Goal: Information Seeking & Learning: Learn about a topic

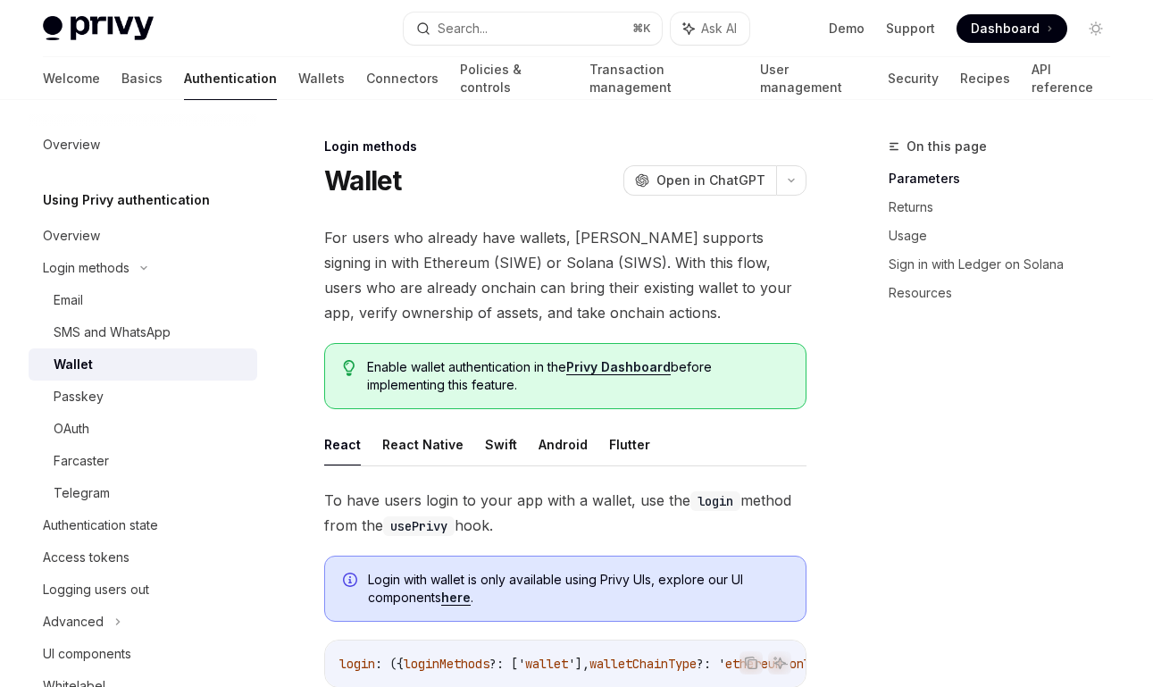
scroll to position [640, 0]
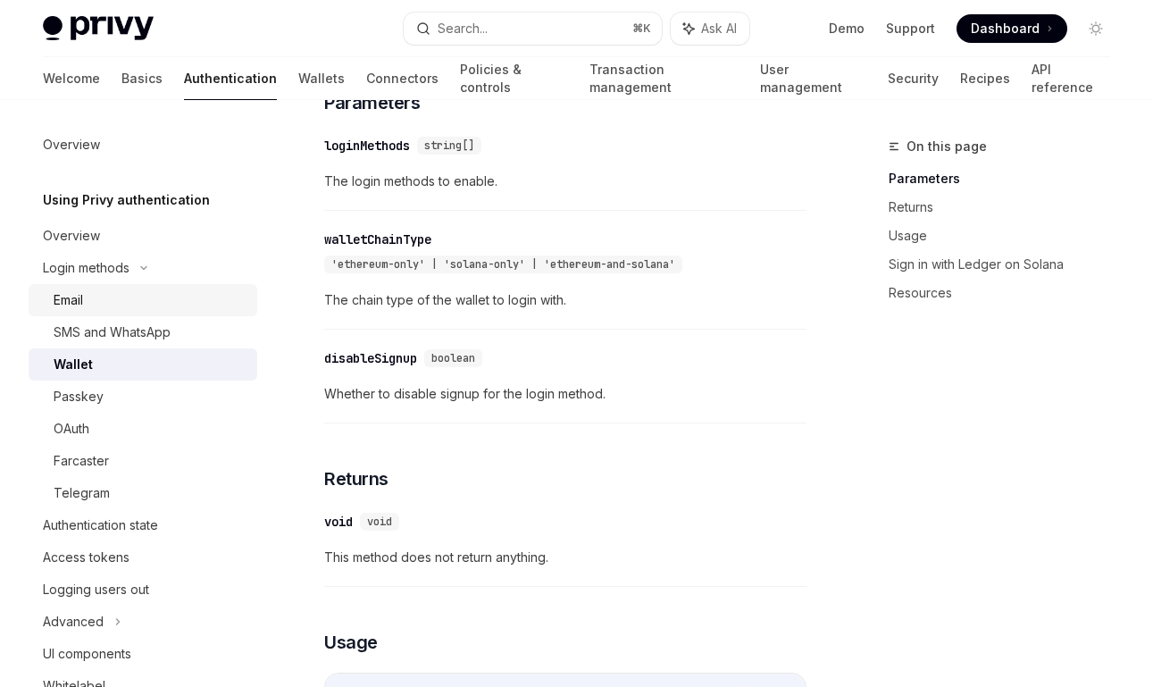
click at [147, 303] on div "Email" at bounding box center [150, 299] width 193 height 21
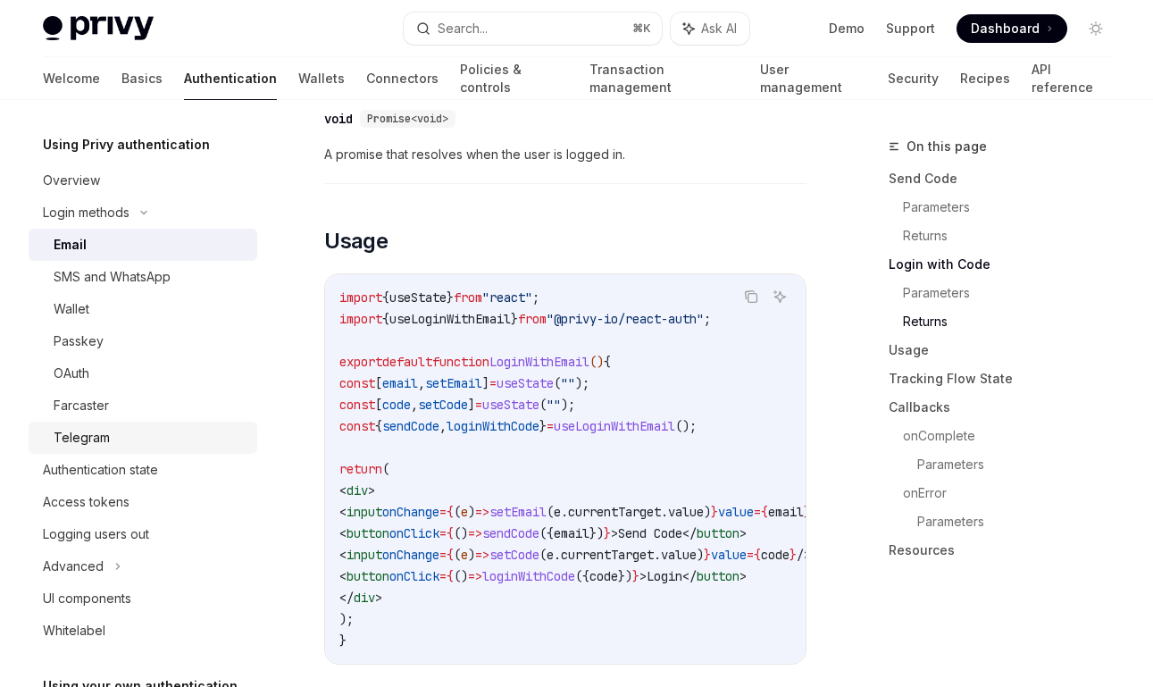
scroll to position [56, 0]
click at [129, 443] on div "Telegram" at bounding box center [150, 436] width 193 height 21
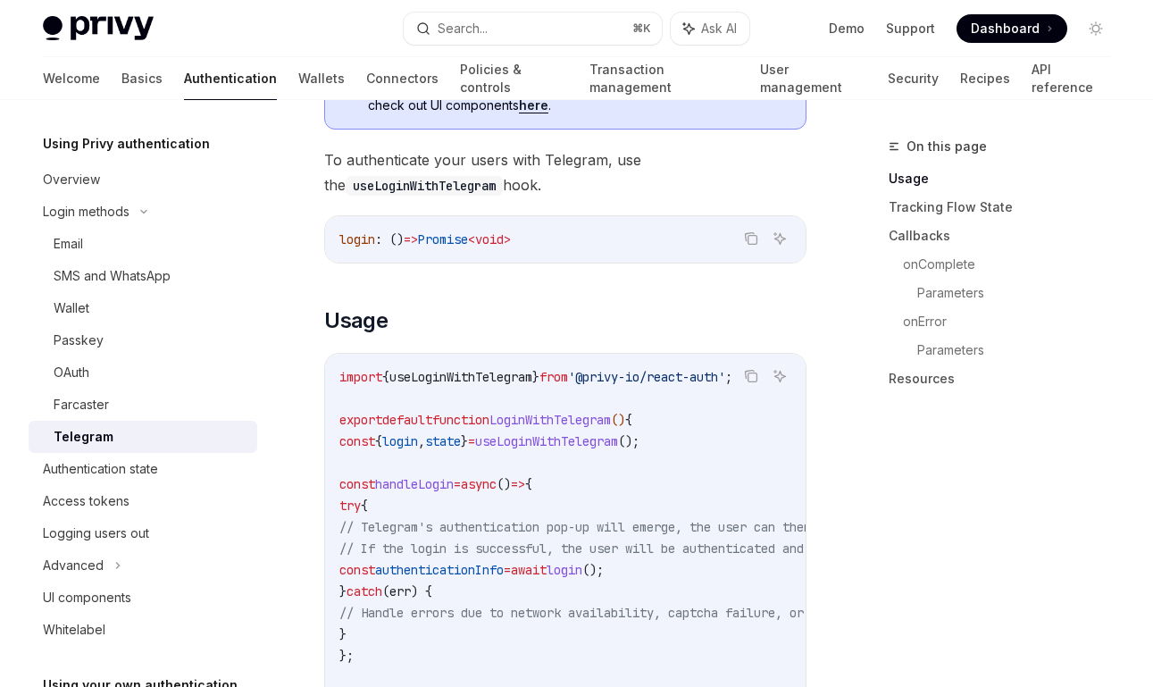
scroll to position [464, 0]
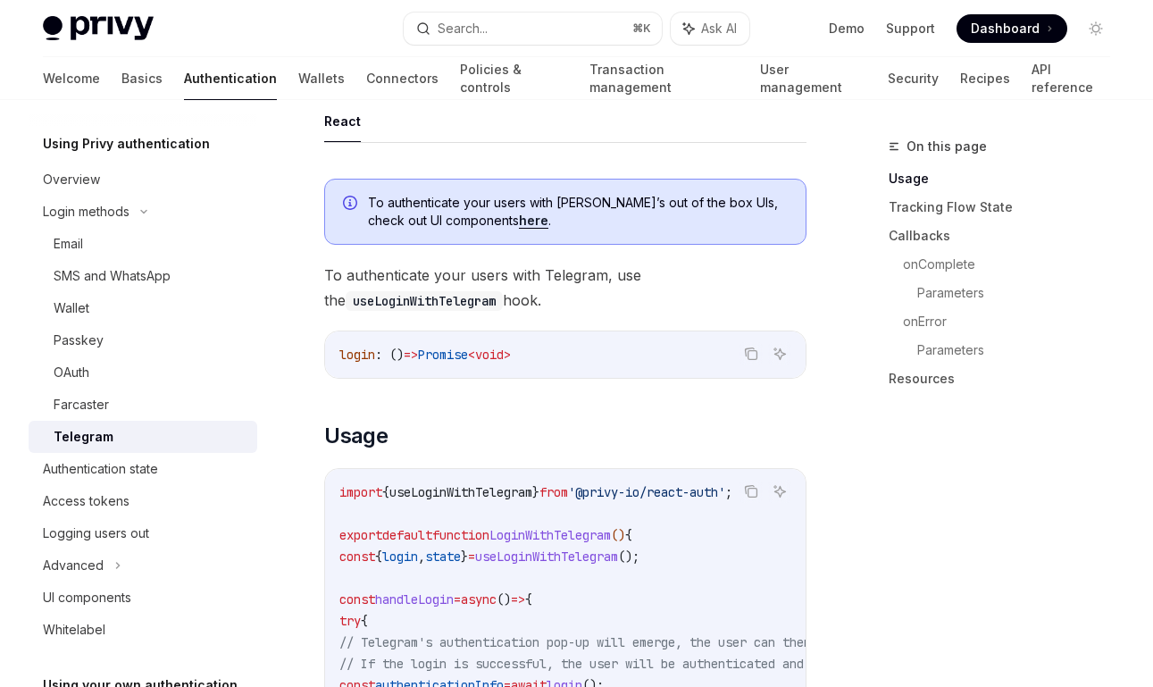
click at [519, 222] on link "here" at bounding box center [533, 221] width 29 height 16
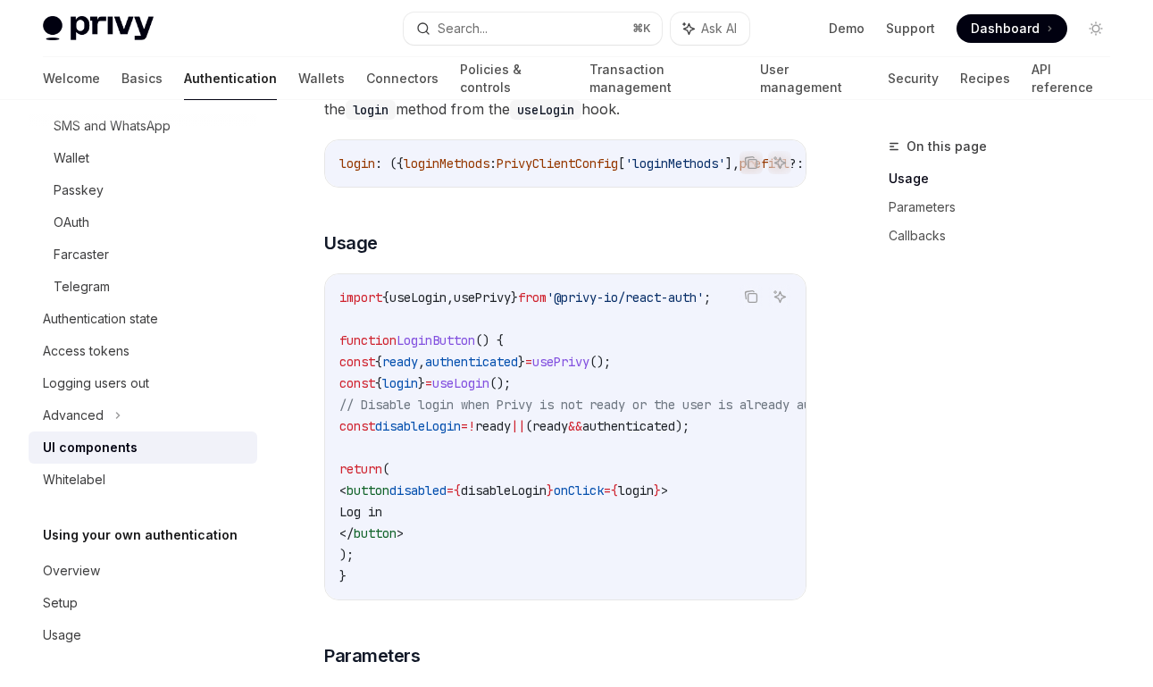
scroll to position [206, 0]
click at [203, 479] on div "Whitelabel" at bounding box center [145, 479] width 204 height 21
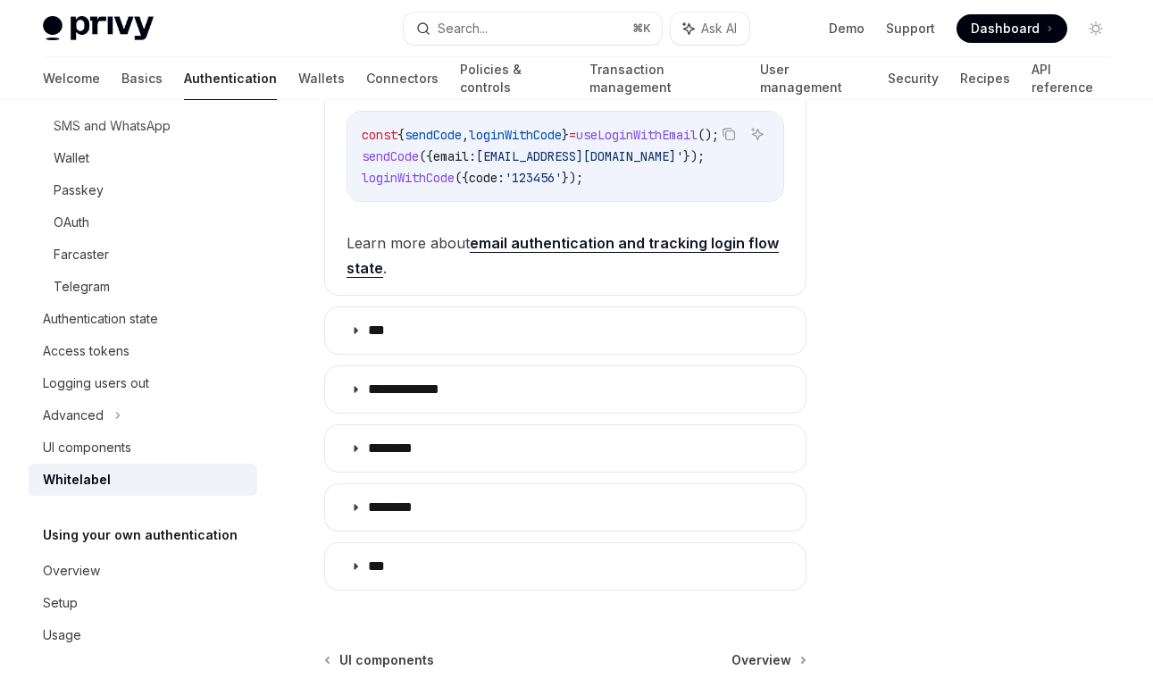
scroll to position [705, 0]
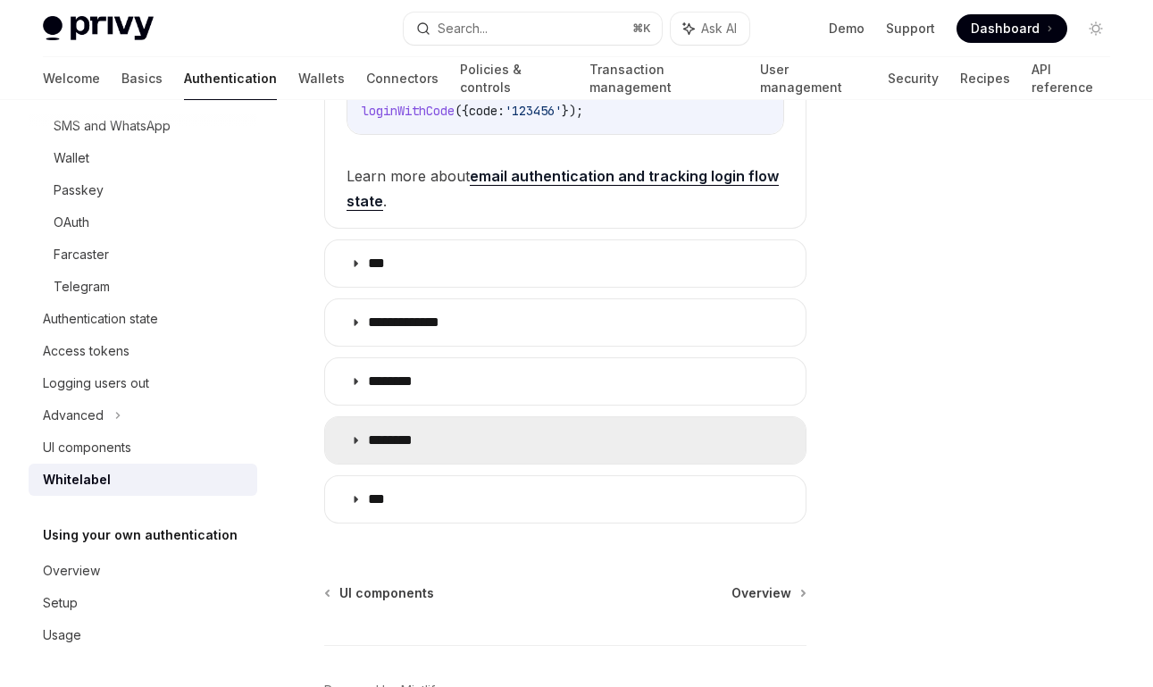
click at [405, 437] on p "********" at bounding box center [399, 440] width 63 height 18
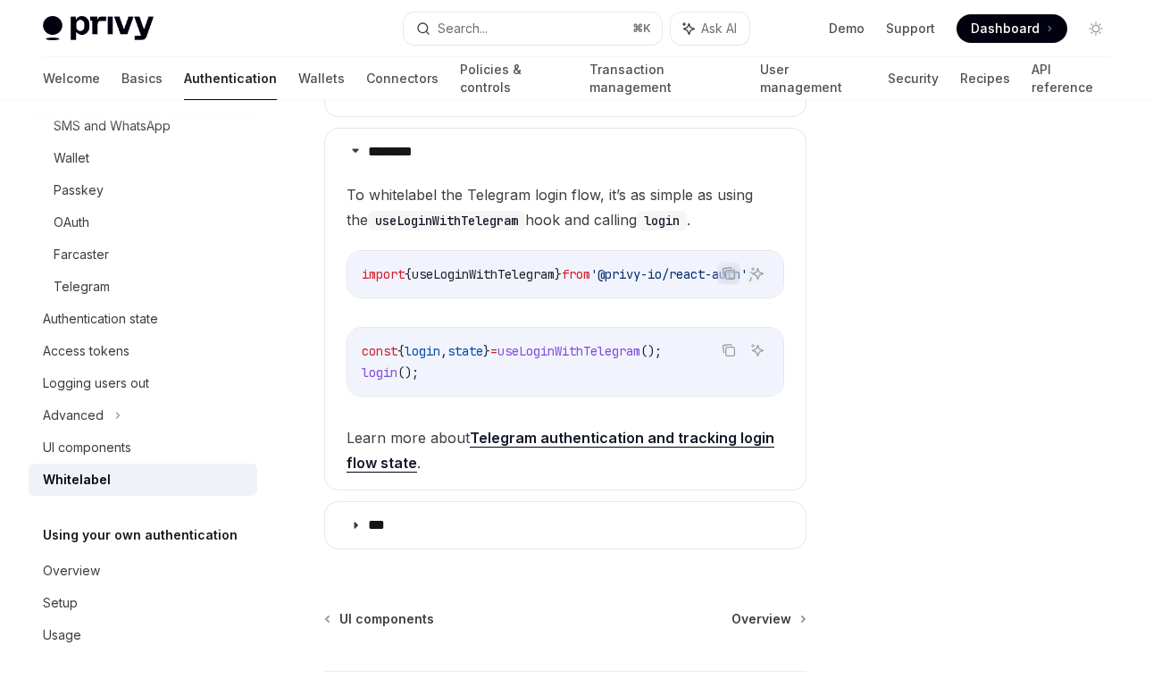
scroll to position [994, 0]
click at [505, 440] on link "Telegram authentication and tracking login flow state" at bounding box center [560, 451] width 428 height 44
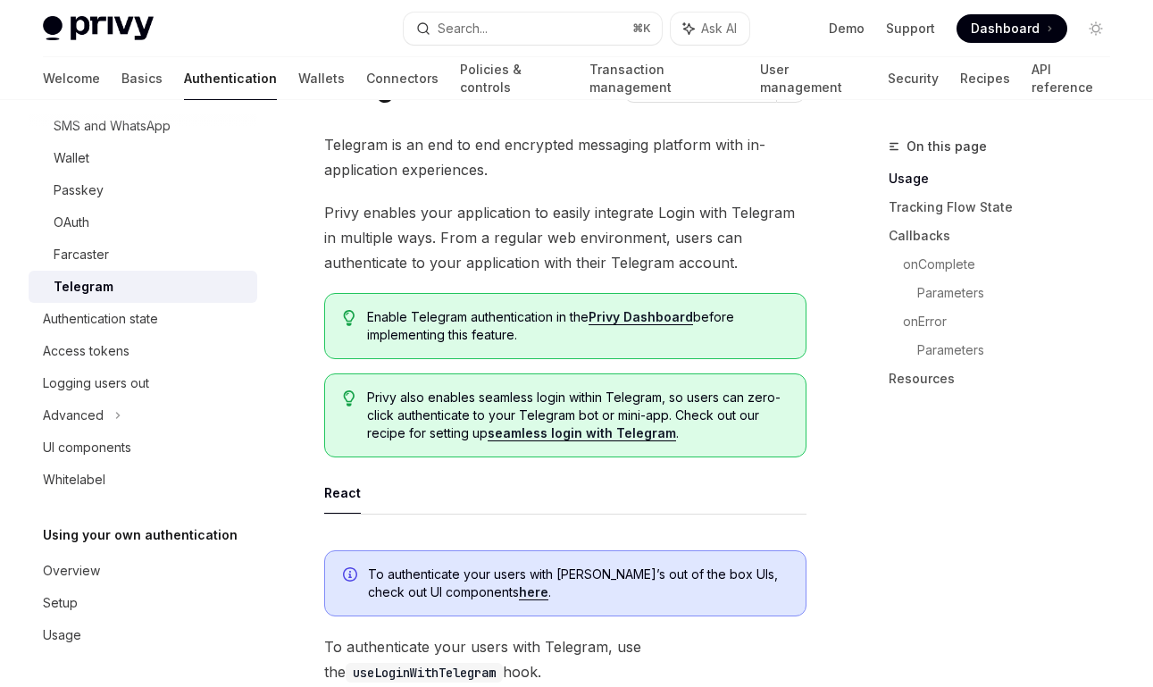
scroll to position [96, 0]
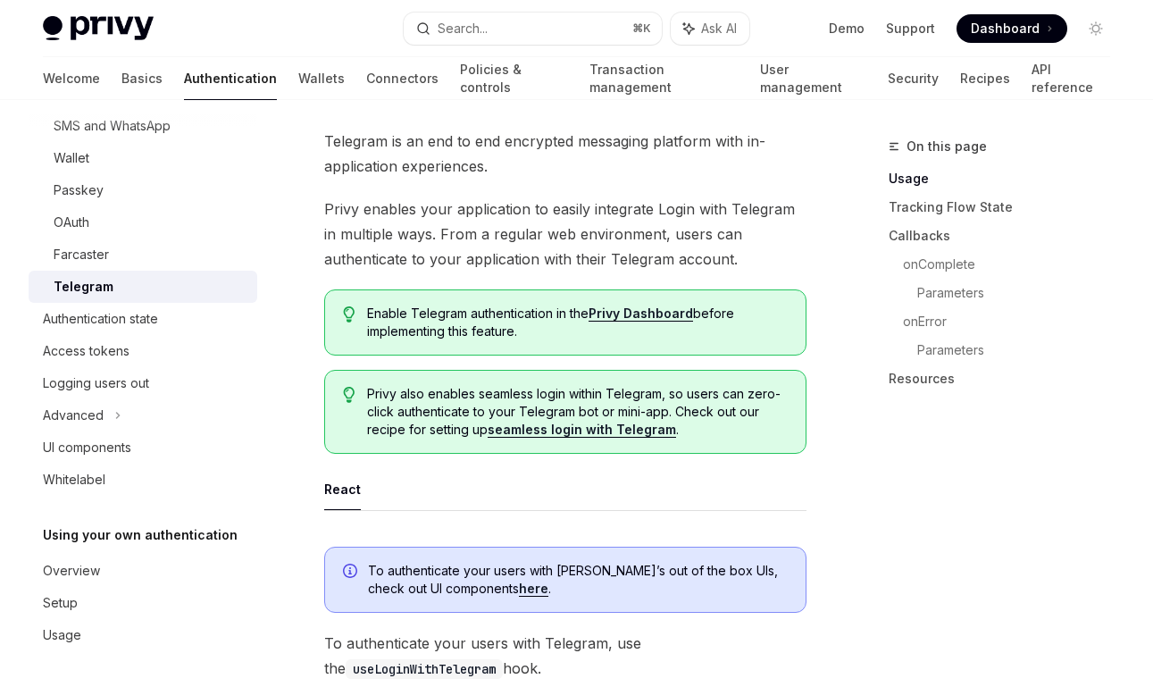
click at [510, 435] on link "seamless login with Telegram" at bounding box center [582, 429] width 188 height 16
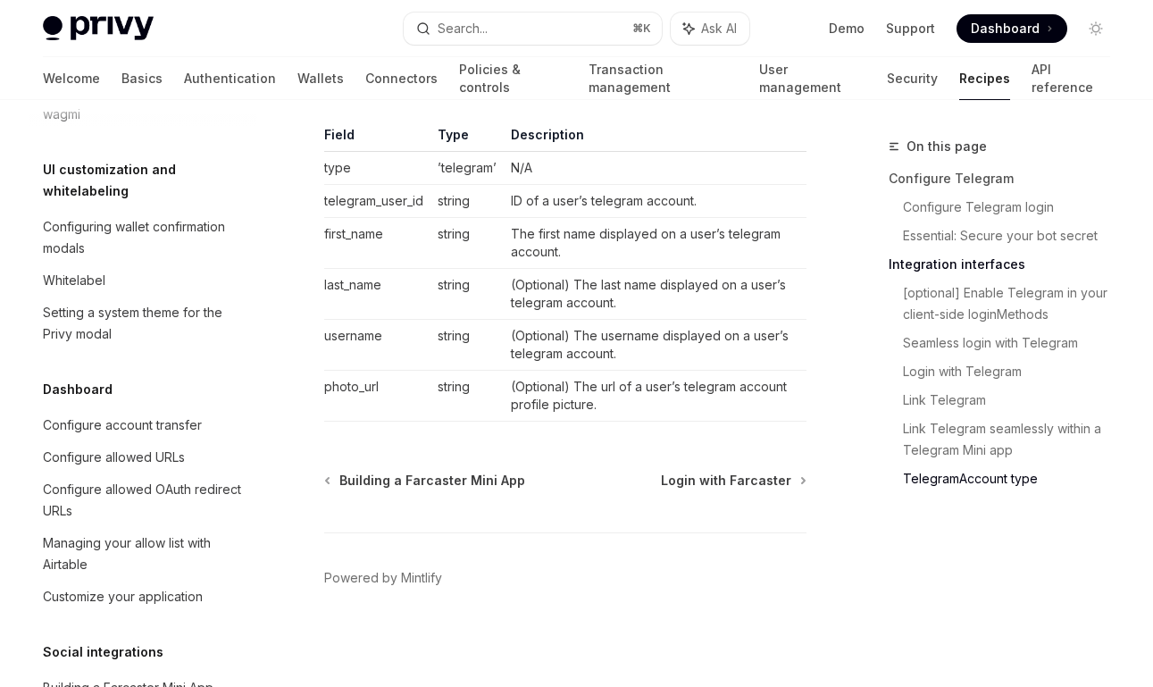
scroll to position [914, 0]
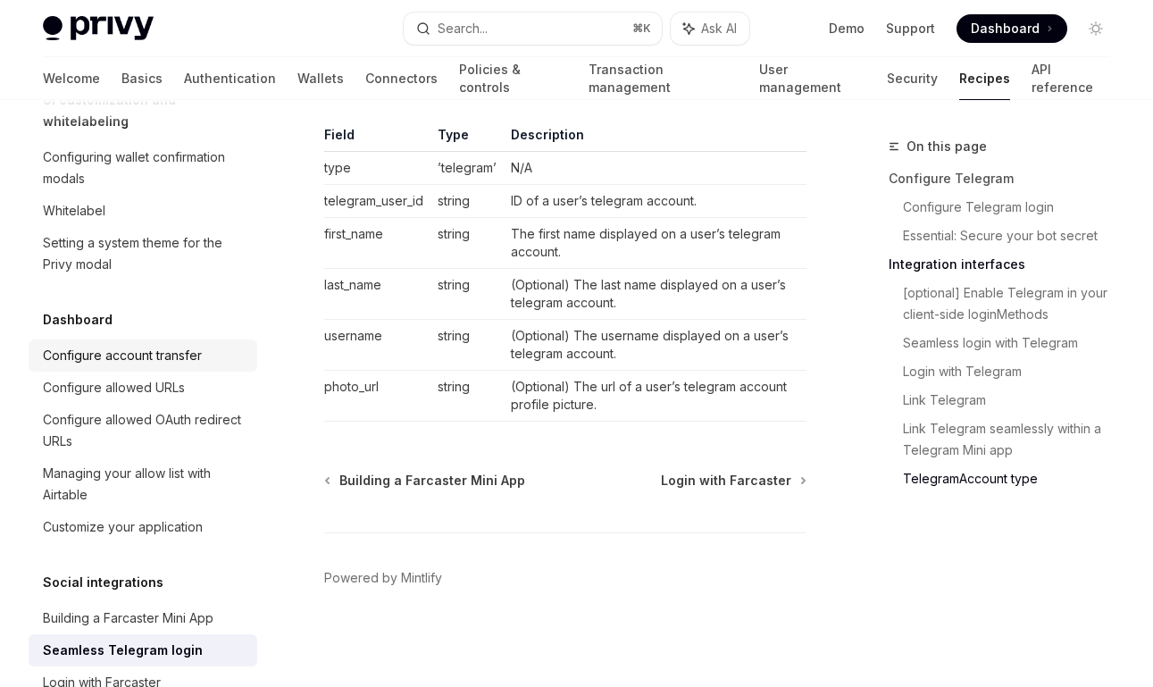
click at [170, 345] on div "Configure account transfer" at bounding box center [122, 355] width 159 height 21
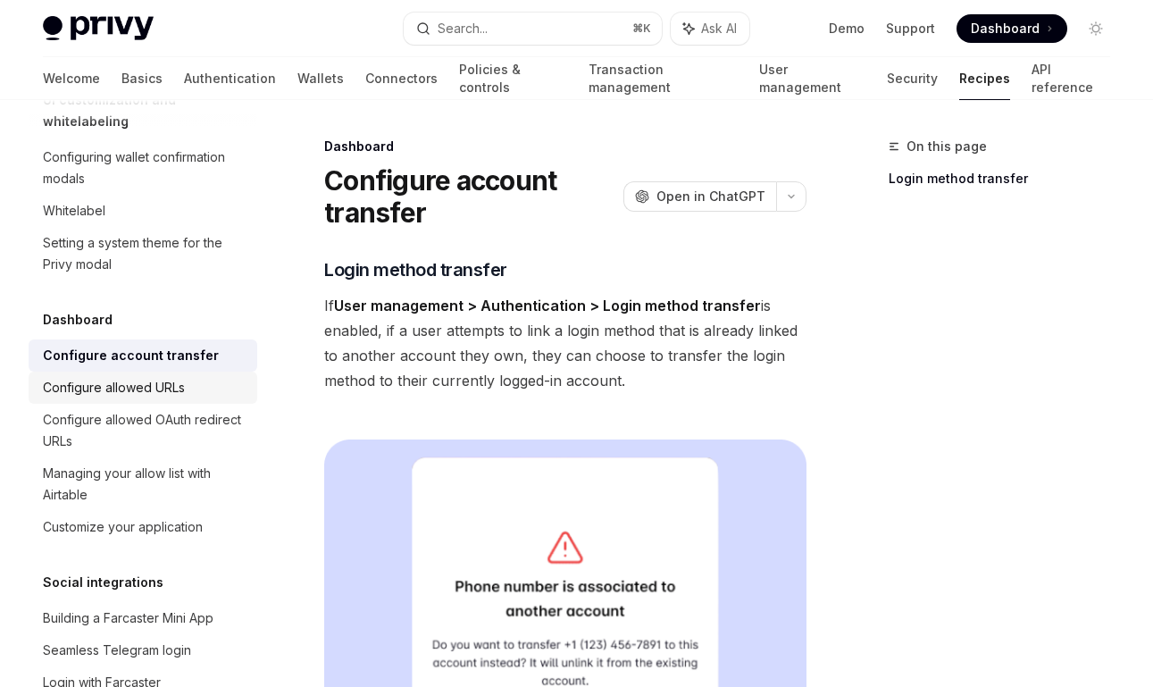
click at [163, 377] on div "Configure allowed URLs" at bounding box center [114, 387] width 142 height 21
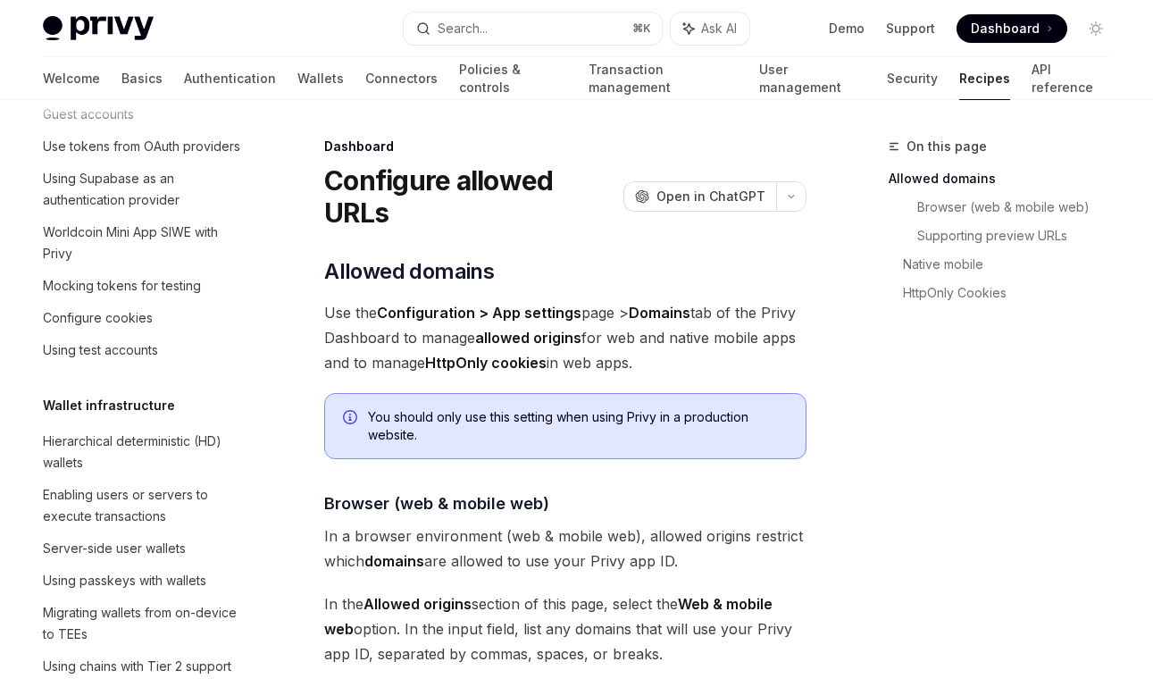
scroll to position [68, 0]
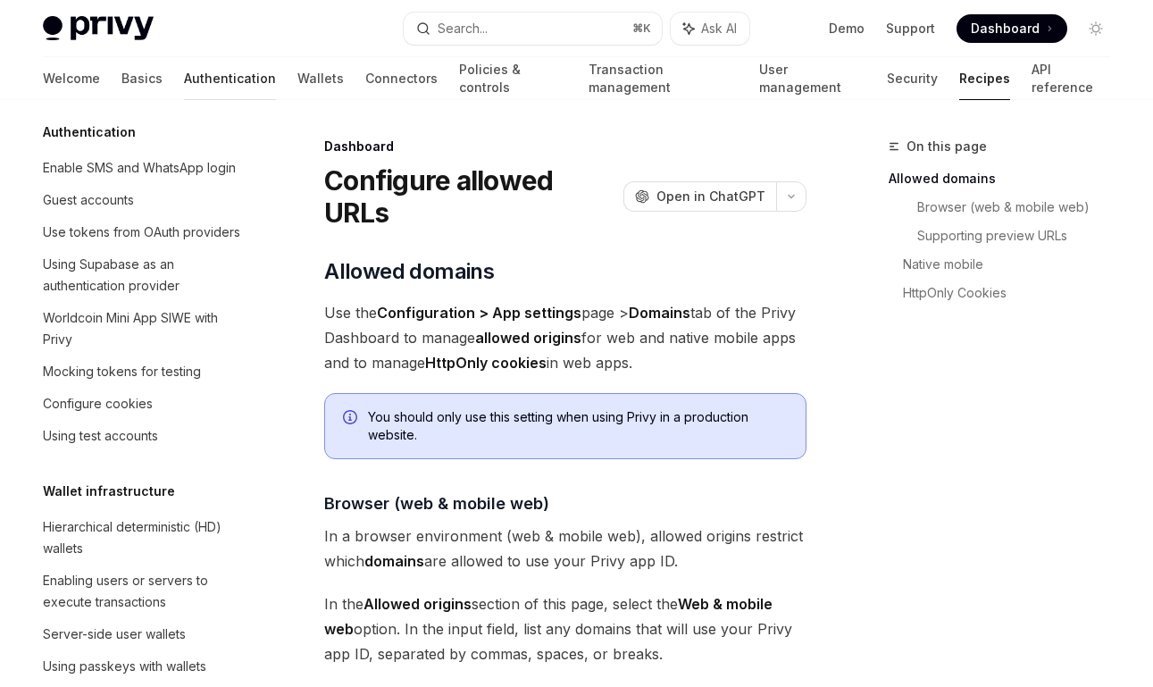
click at [184, 79] on link "Authentication" at bounding box center [230, 78] width 92 height 43
type textarea "*"
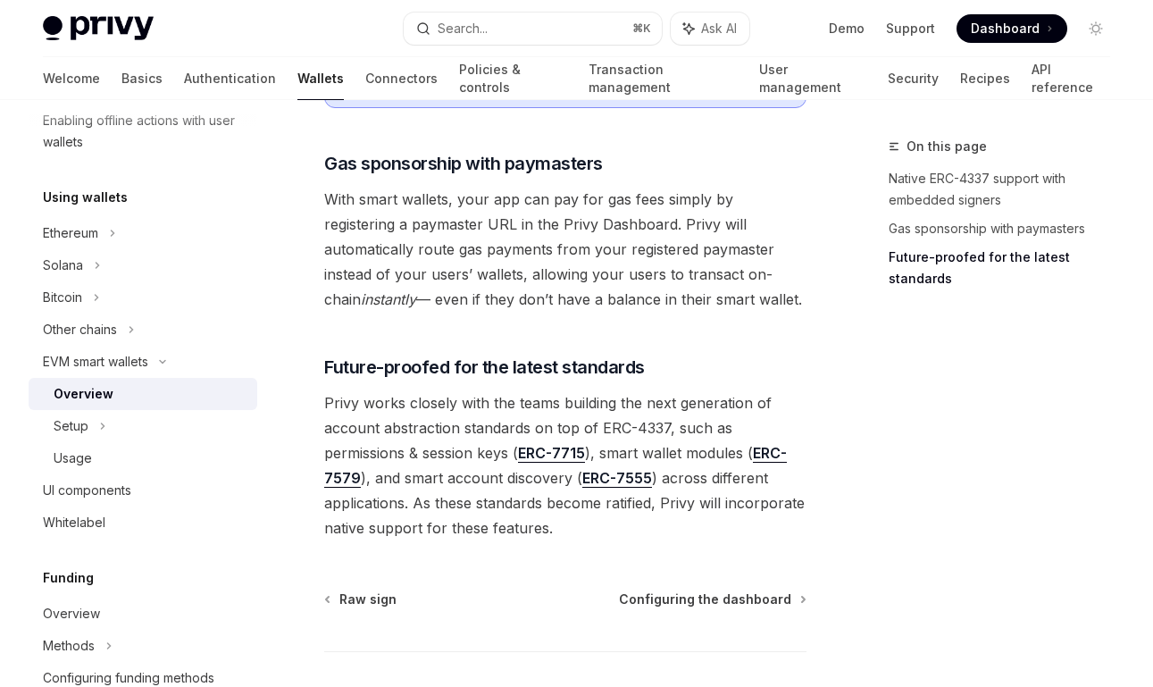
scroll to position [1515, 0]
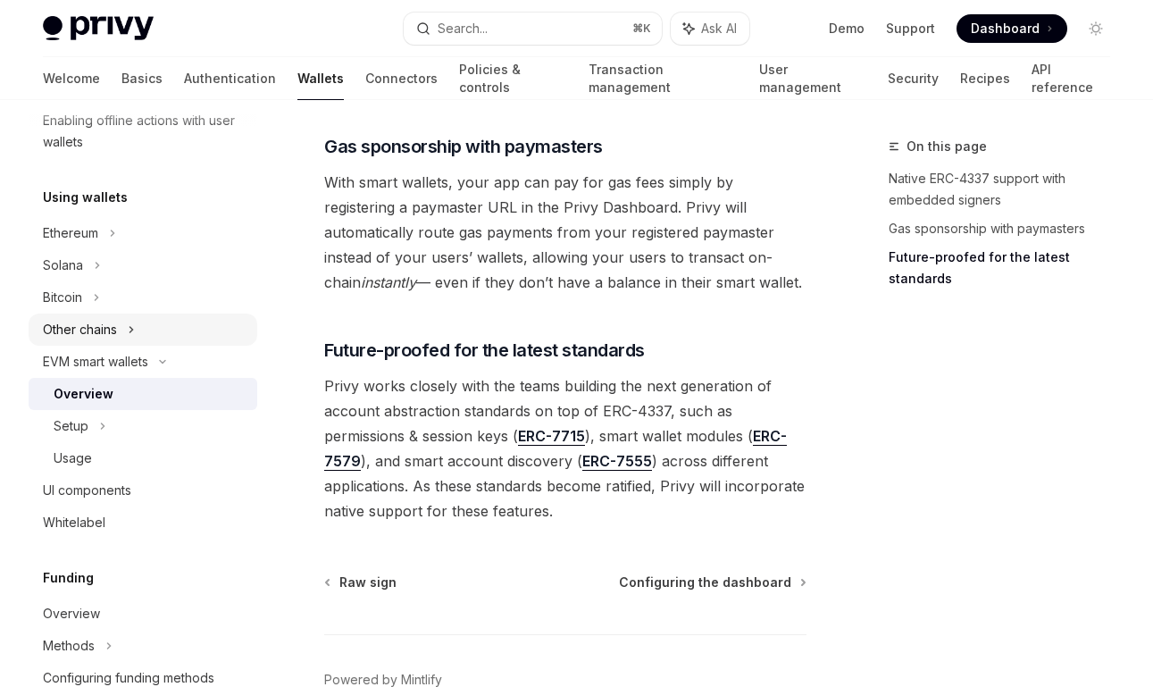
click at [154, 326] on div "Other chains" at bounding box center [143, 329] width 229 height 32
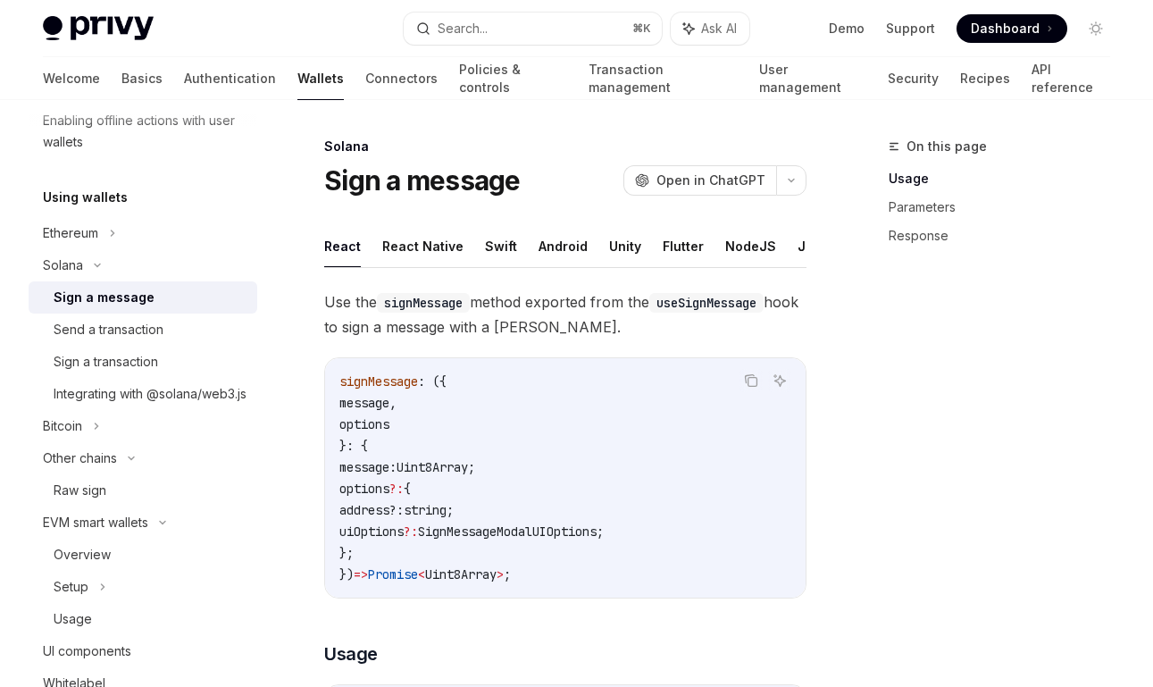
click at [129, 293] on div "Sign a message" at bounding box center [104, 297] width 101 height 21
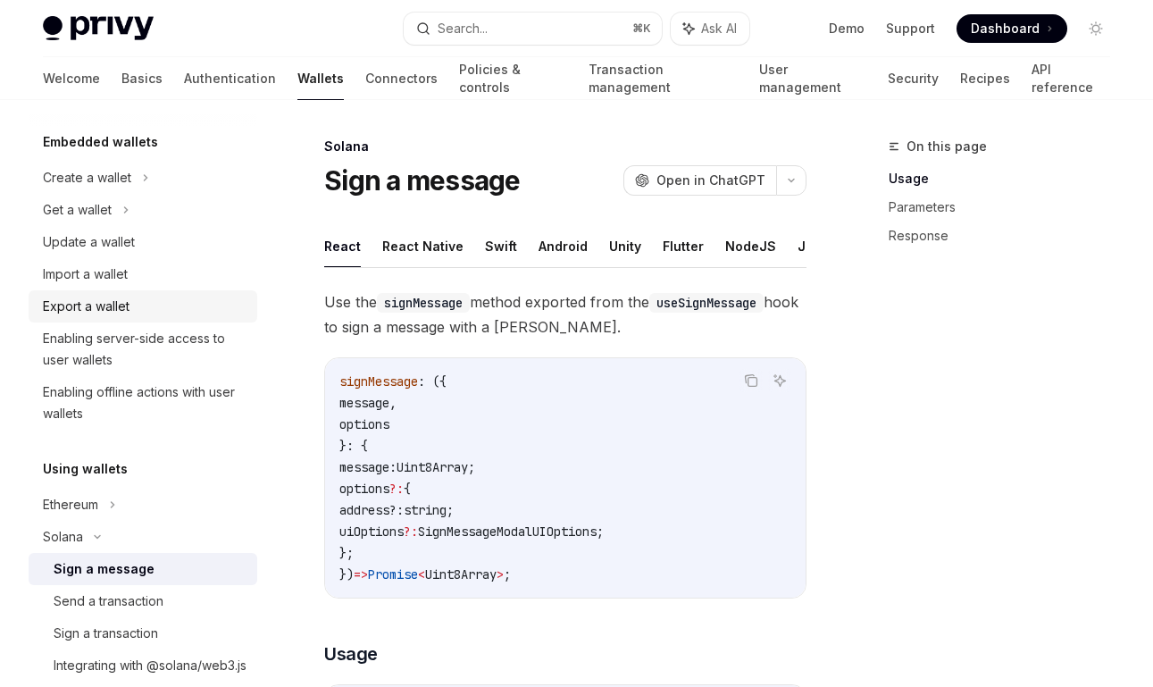
scroll to position [93, 0]
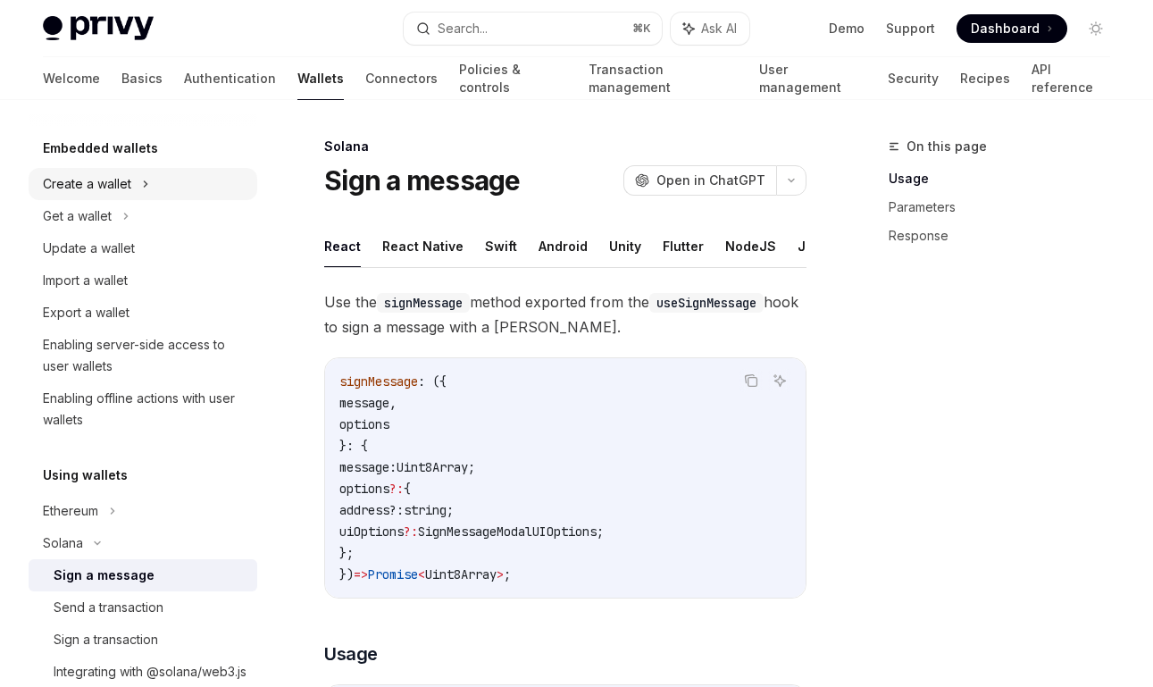
click at [129, 189] on div "Create a wallet" at bounding box center [87, 183] width 88 height 21
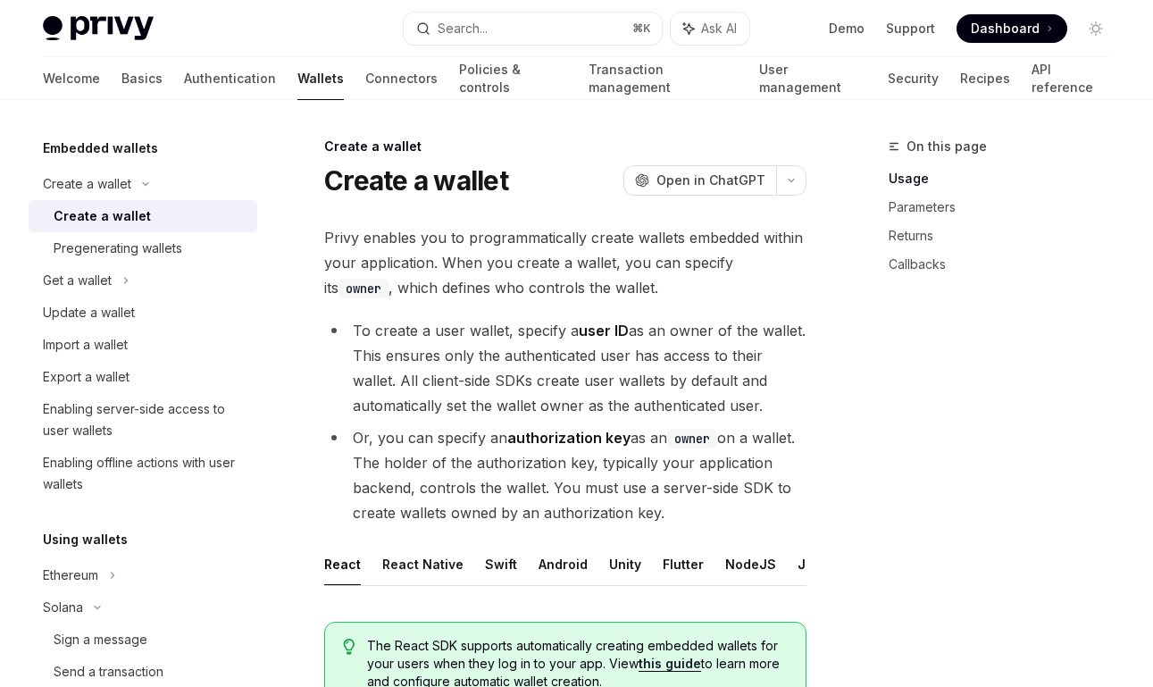
click at [127, 215] on div "Create a wallet" at bounding box center [102, 215] width 97 height 21
click at [137, 246] on div "Pregenerating wallets" at bounding box center [118, 248] width 129 height 21
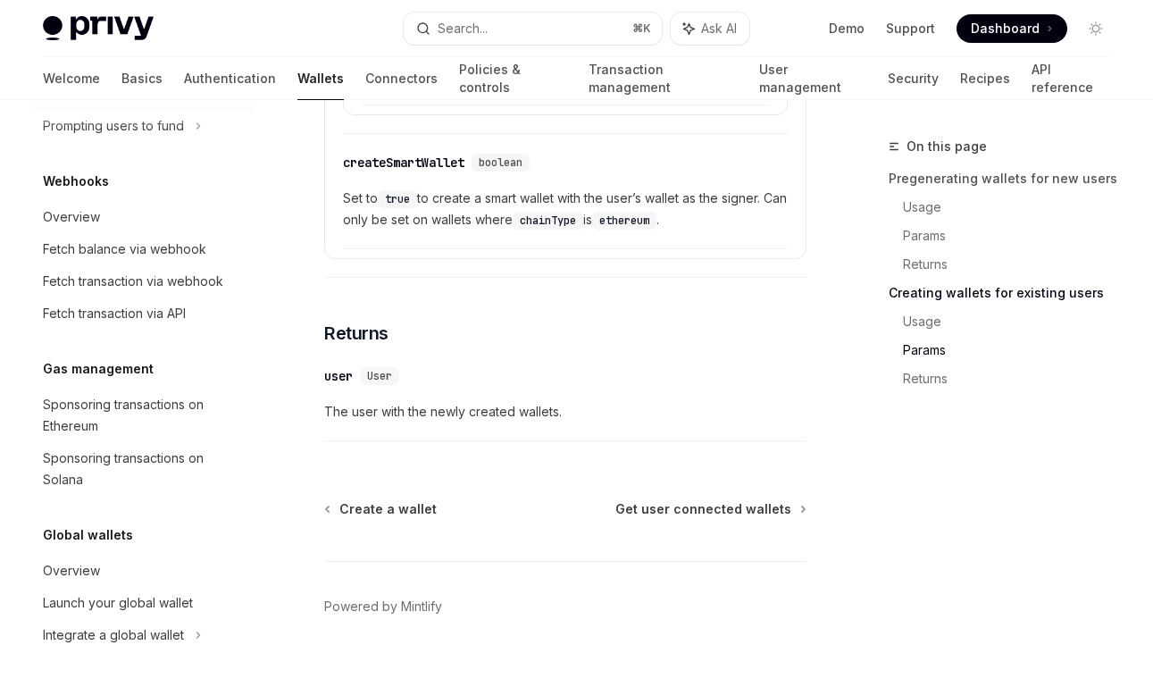
scroll to position [1201, 0]
click at [115, 480] on div "Sponsoring transactions on Solana" at bounding box center [145, 468] width 204 height 43
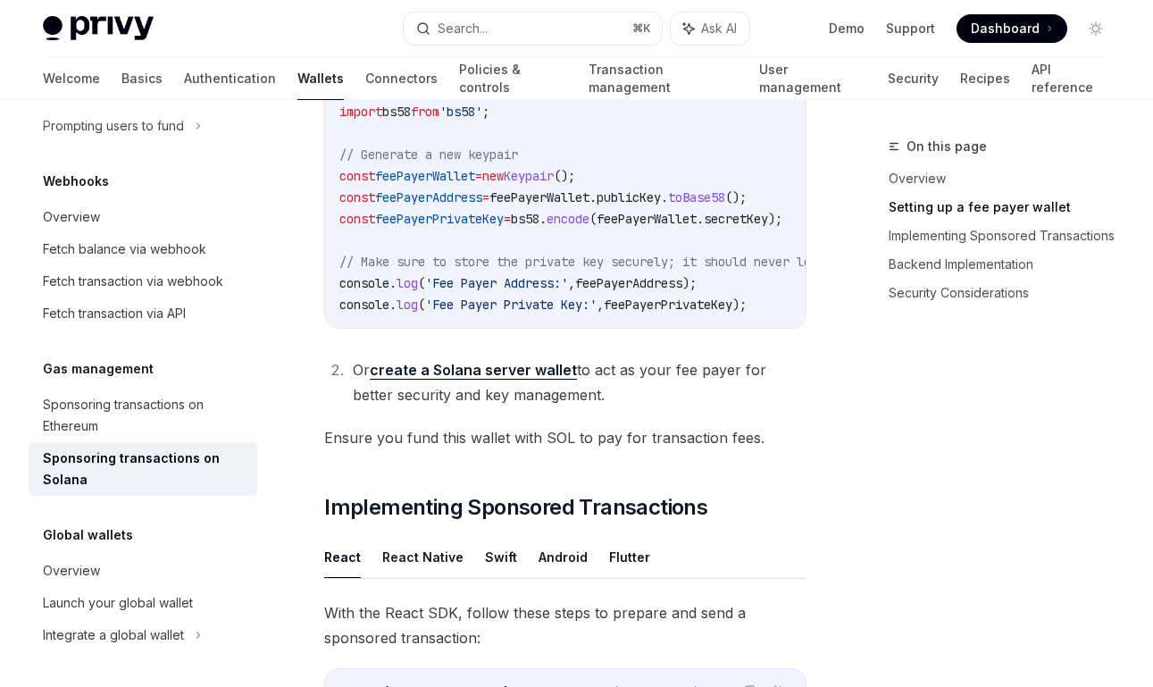
scroll to position [1101, 0]
click at [998, 230] on link "Implementing Sponsored Transactions" at bounding box center [1007, 235] width 236 height 29
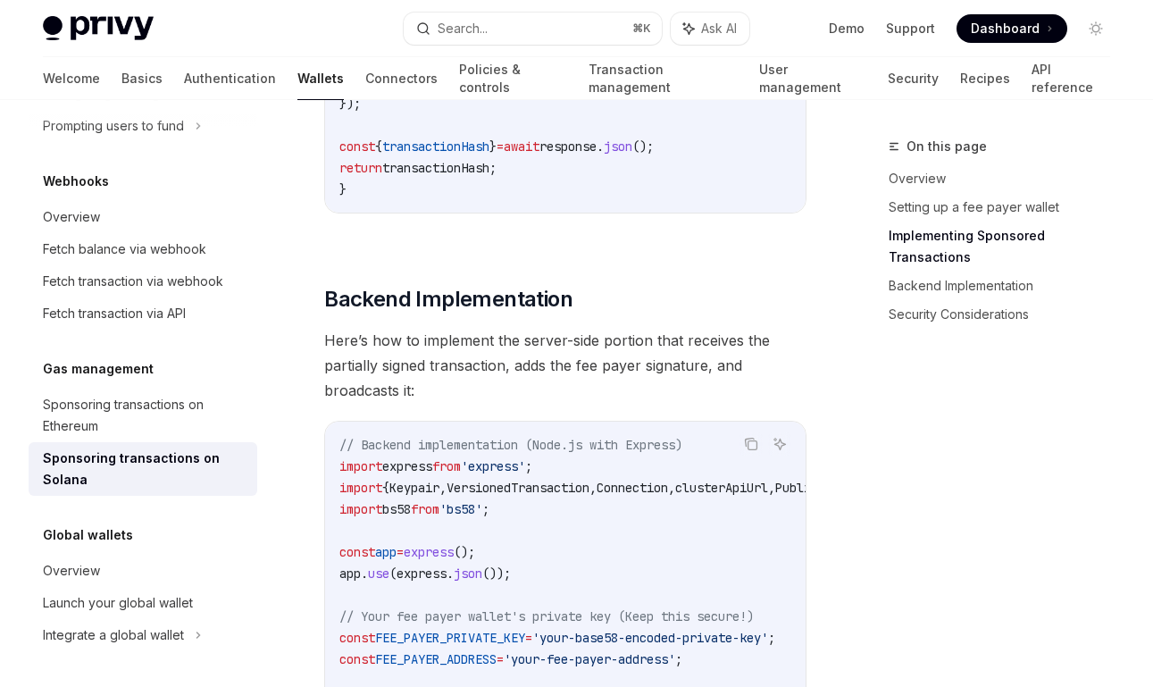
scroll to position [2952, 0]
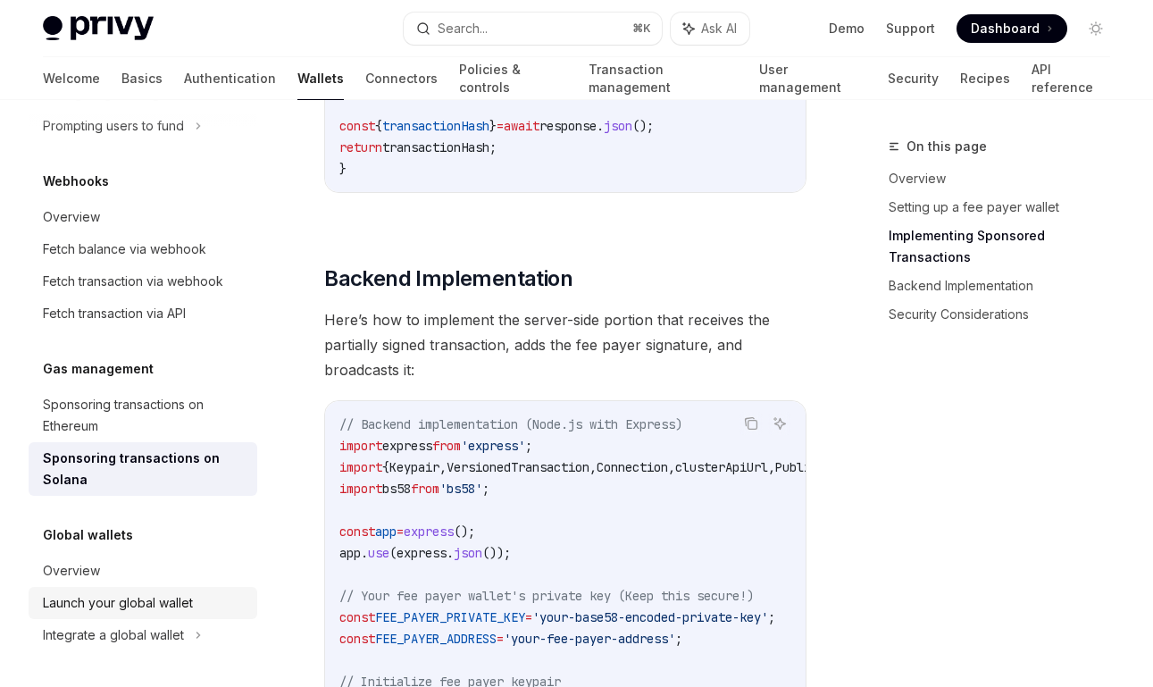
click at [137, 599] on div "Launch your global wallet" at bounding box center [118, 602] width 150 height 21
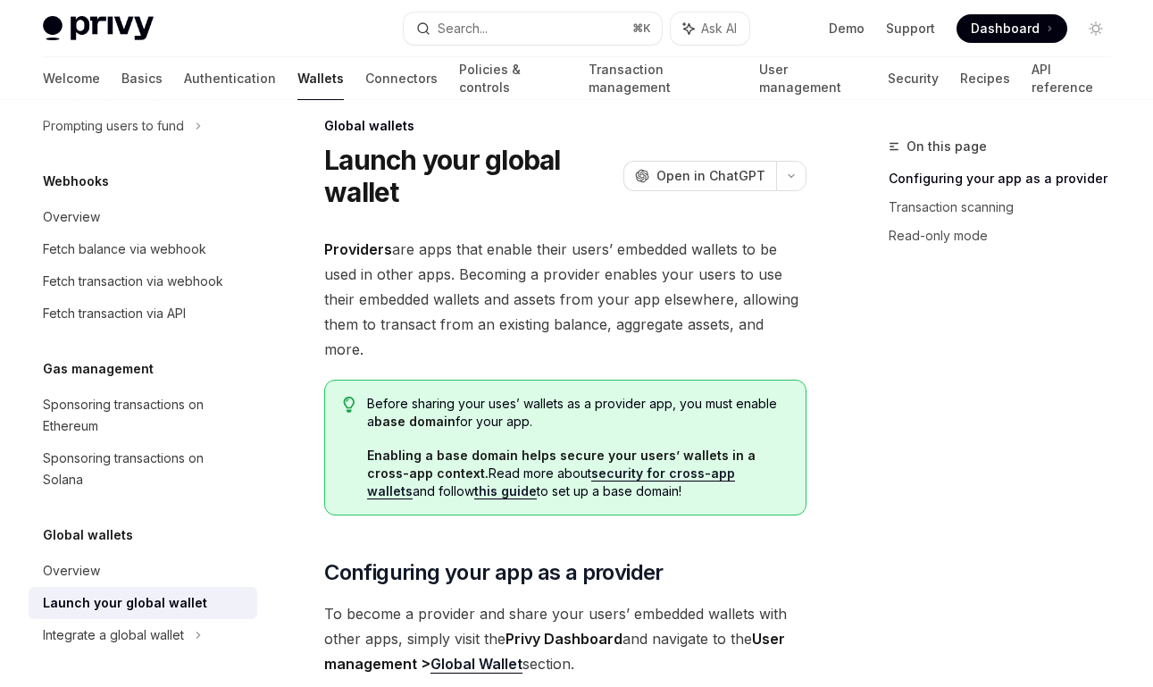
scroll to position [24, 0]
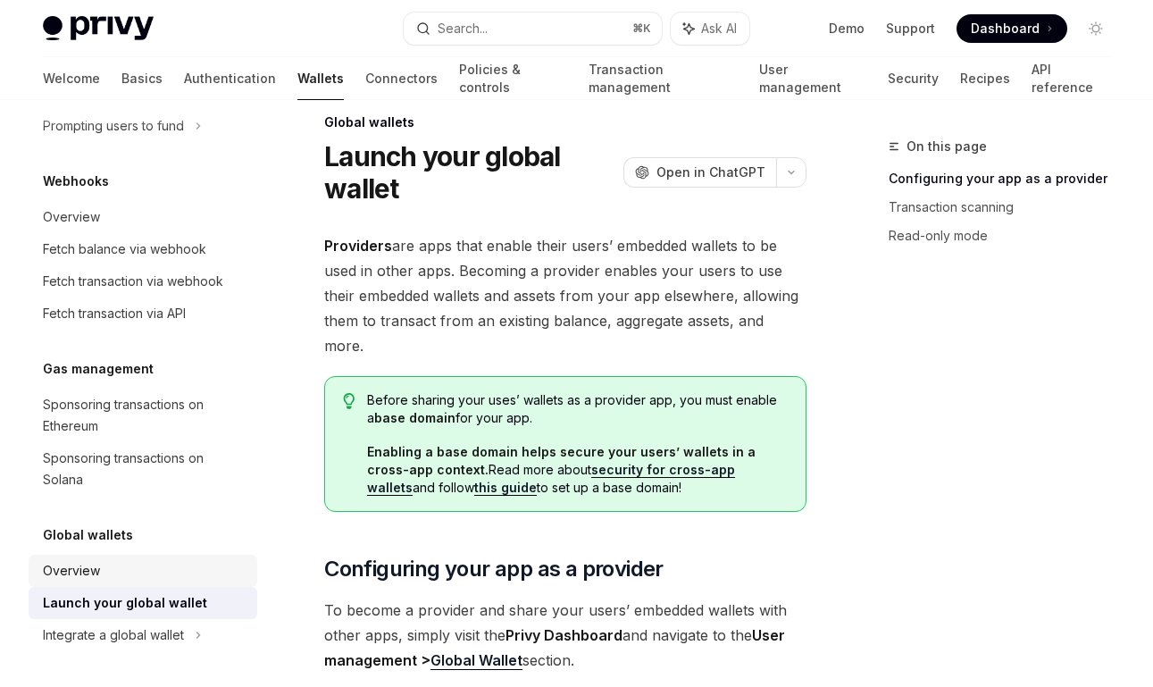
click at [79, 561] on div "Overview" at bounding box center [71, 570] width 57 height 21
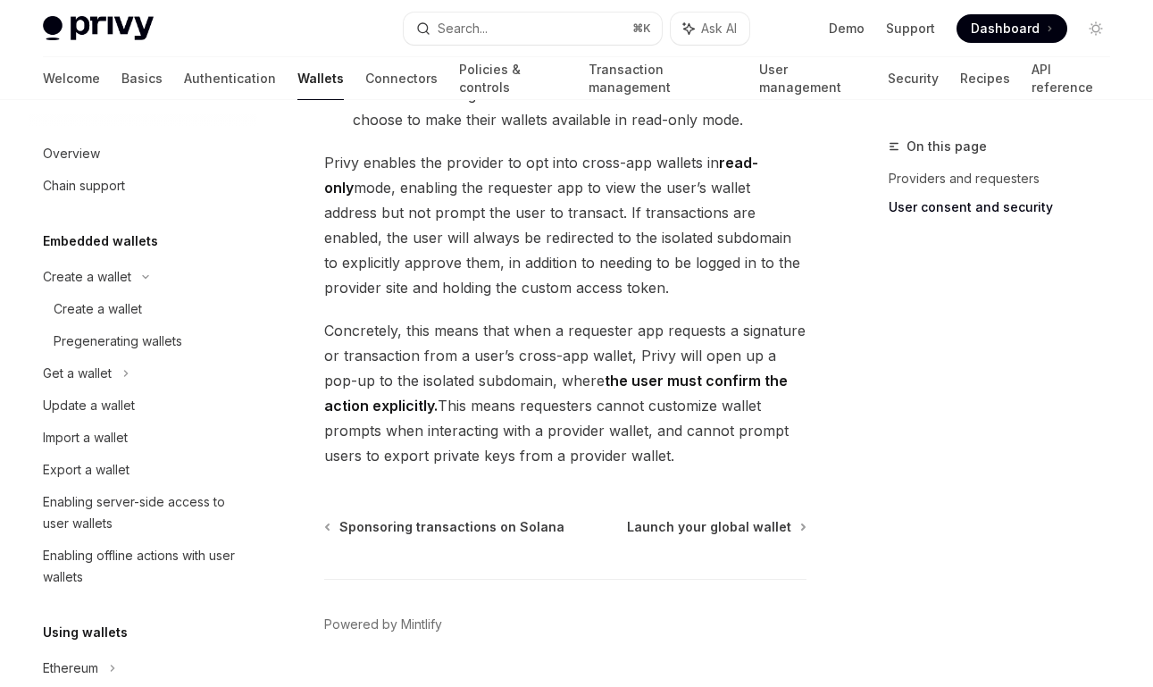
scroll to position [1800, 0]
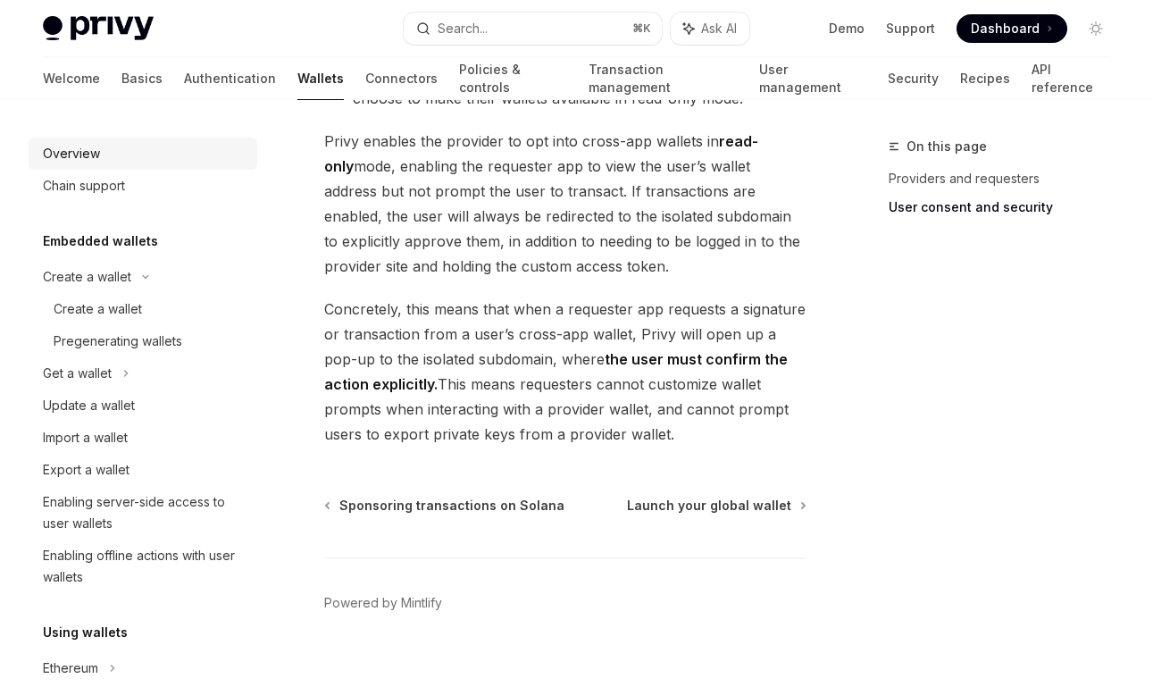
click at [85, 163] on div "Overview" at bounding box center [71, 153] width 57 height 21
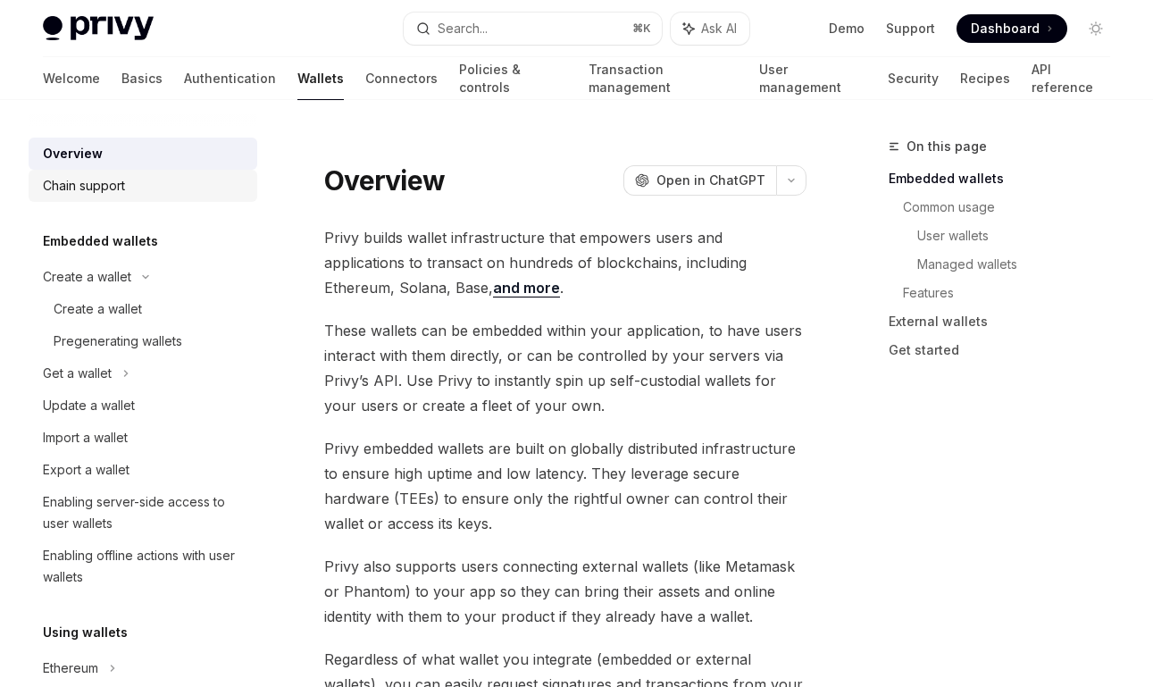
click at [95, 189] on div "Chain support" at bounding box center [84, 185] width 82 height 21
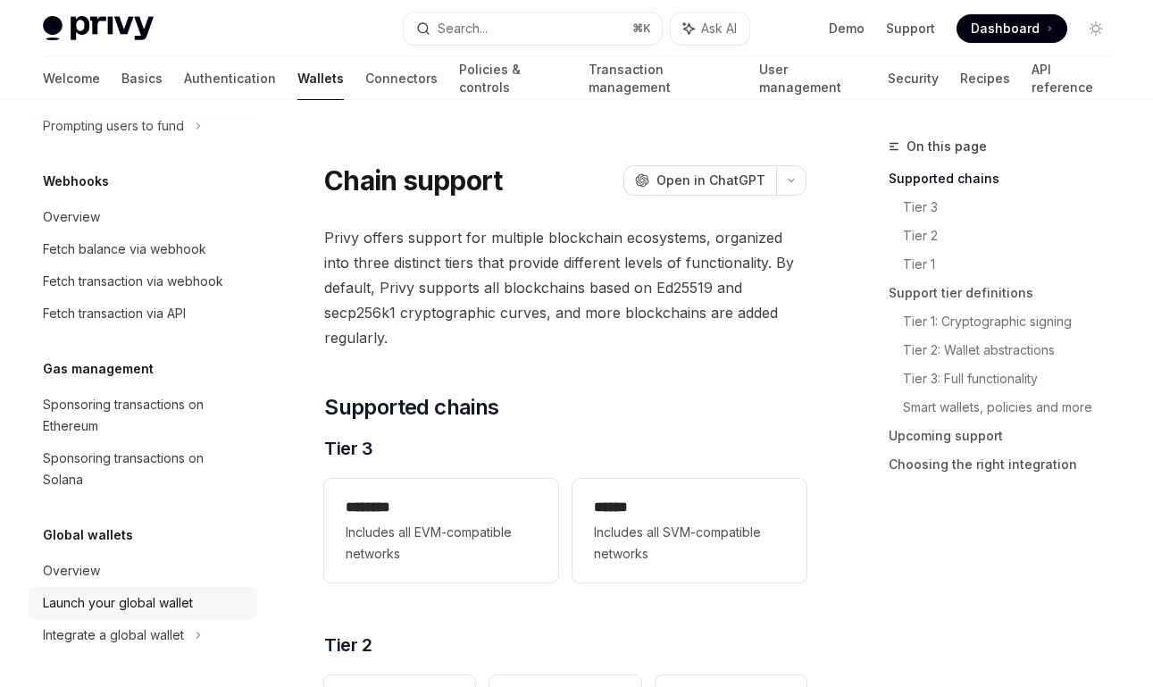
scroll to position [1201, 0]
click at [91, 617] on link "Launch your global wallet" at bounding box center [143, 603] width 229 height 32
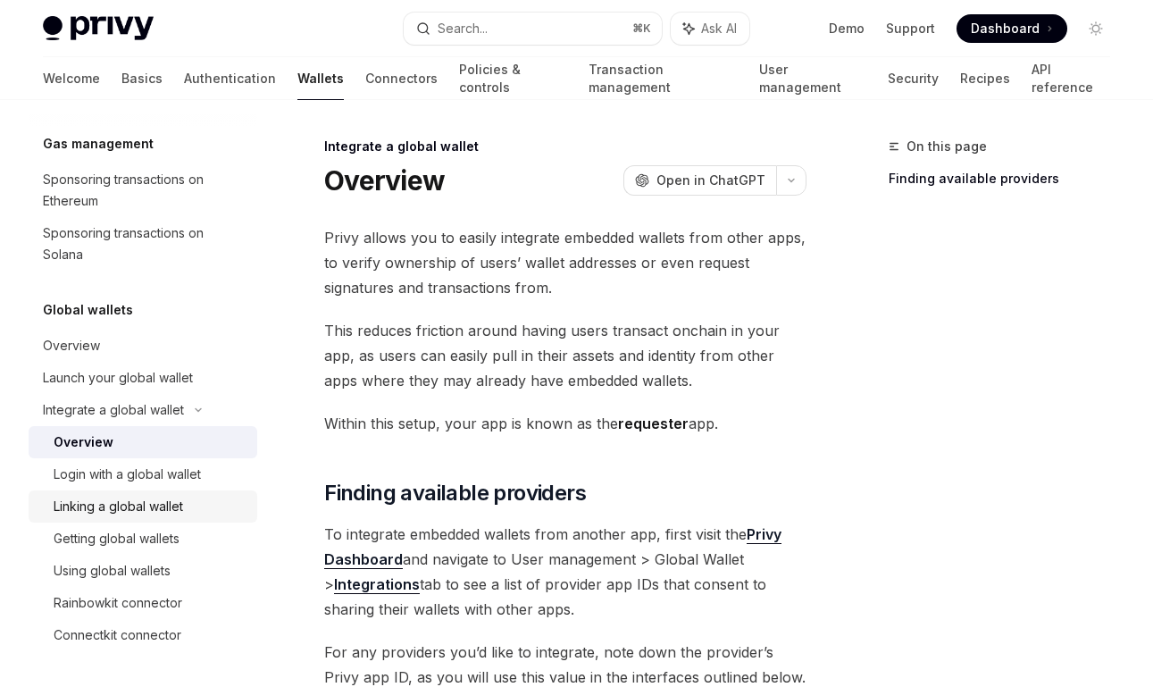
scroll to position [1426, 0]
click at [133, 625] on div "Connectkit connector" at bounding box center [118, 634] width 128 height 21
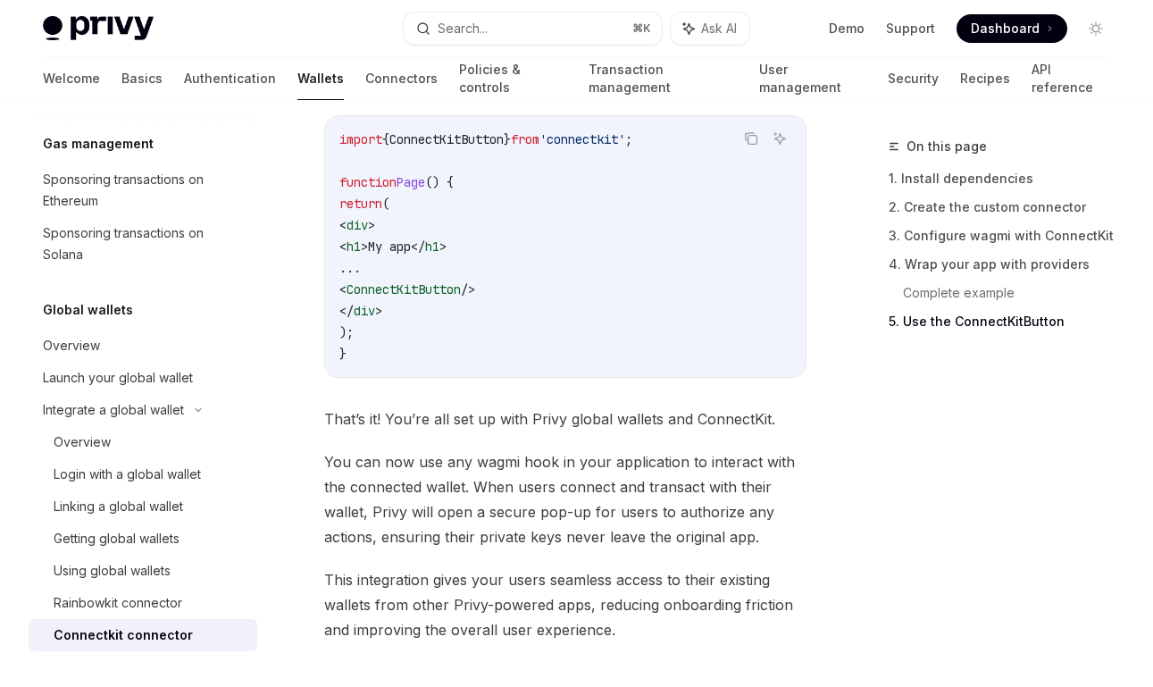
scroll to position [4085, 0]
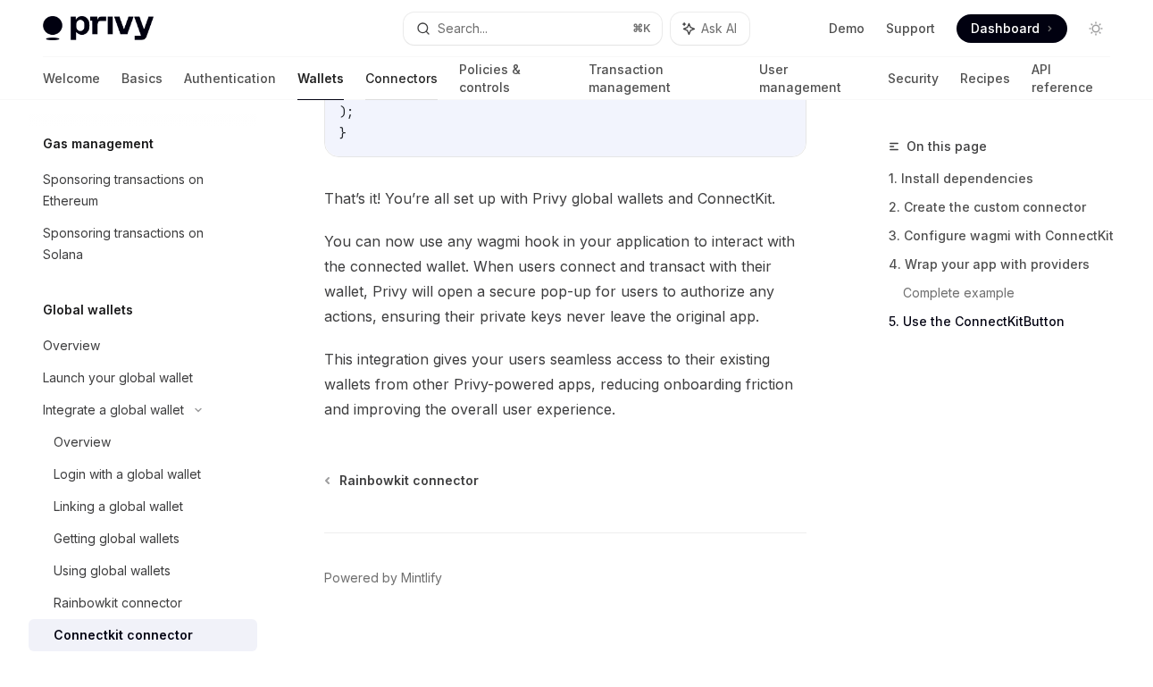
click at [365, 86] on link "Connectors" at bounding box center [401, 78] width 72 height 43
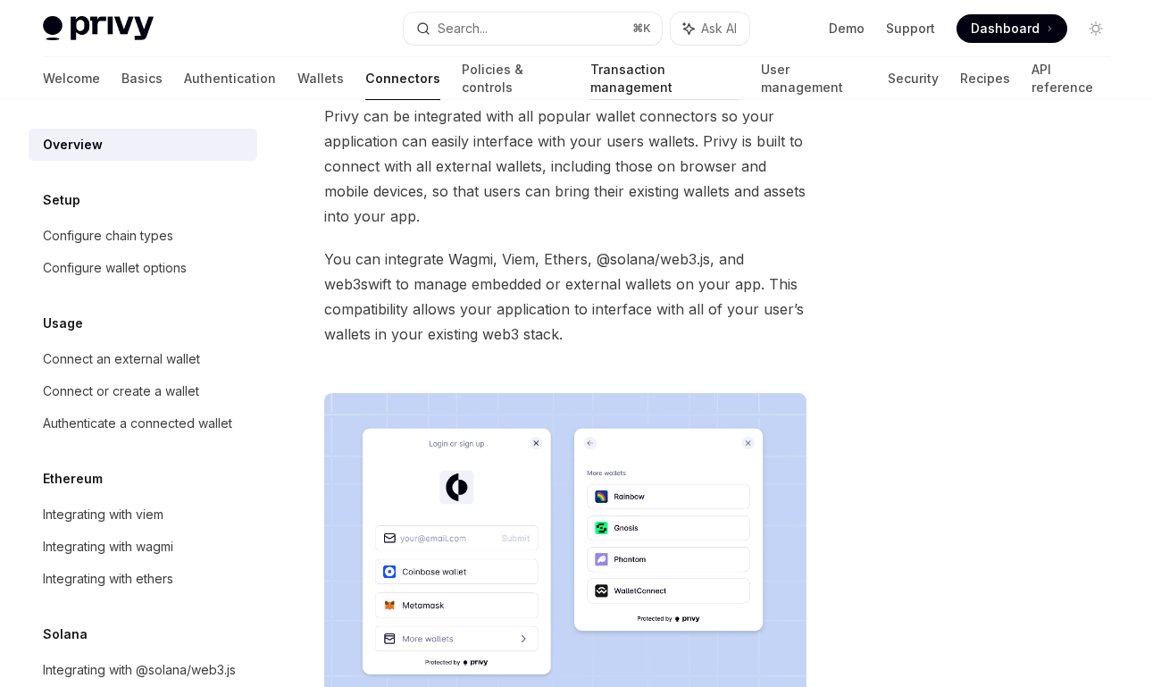
click at [590, 96] on link "Transaction management" at bounding box center [664, 78] width 148 height 43
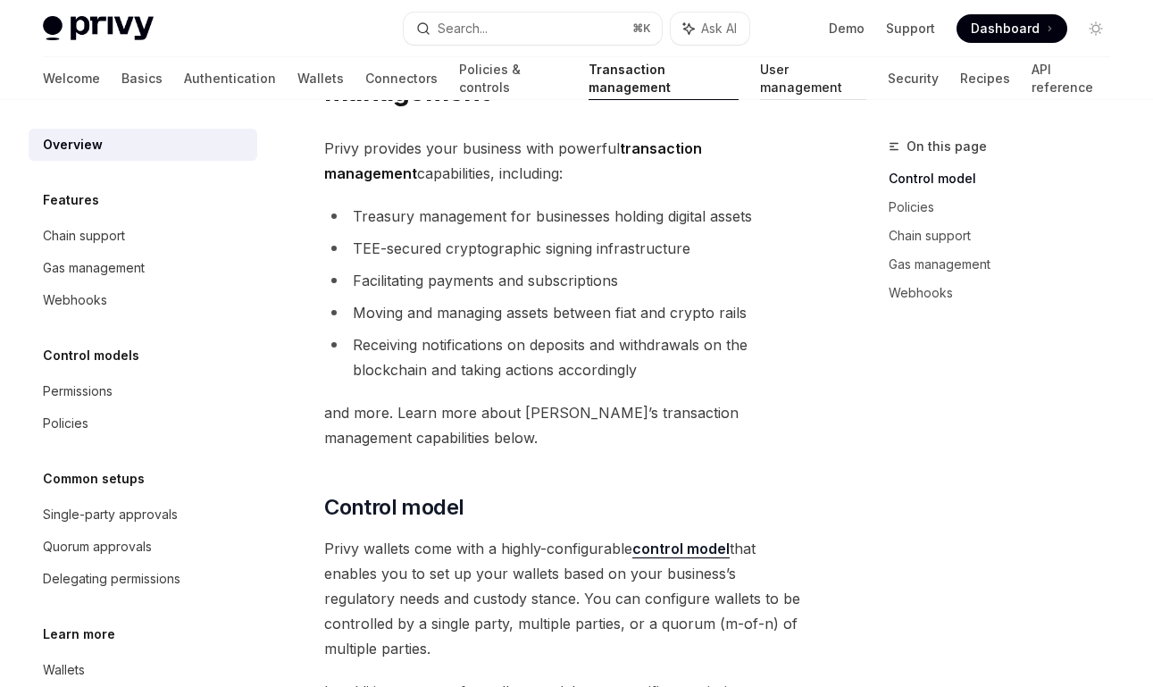
click at [760, 85] on link "User management" at bounding box center [813, 78] width 106 height 43
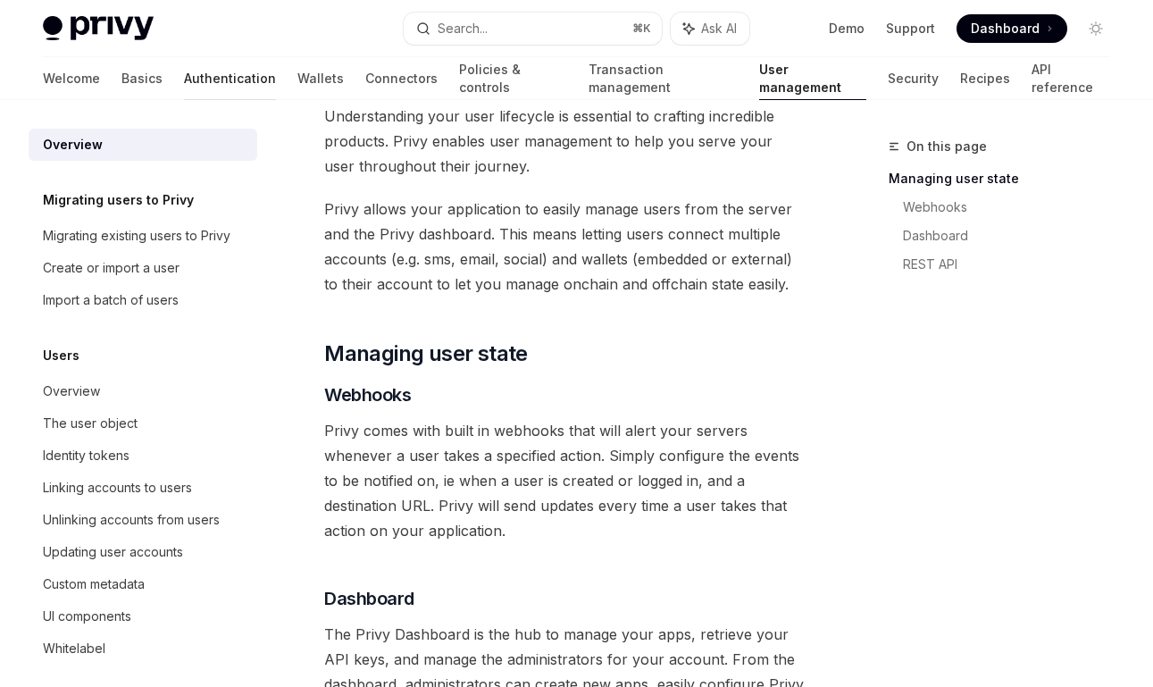
click at [184, 78] on link "Authentication" at bounding box center [230, 78] width 92 height 43
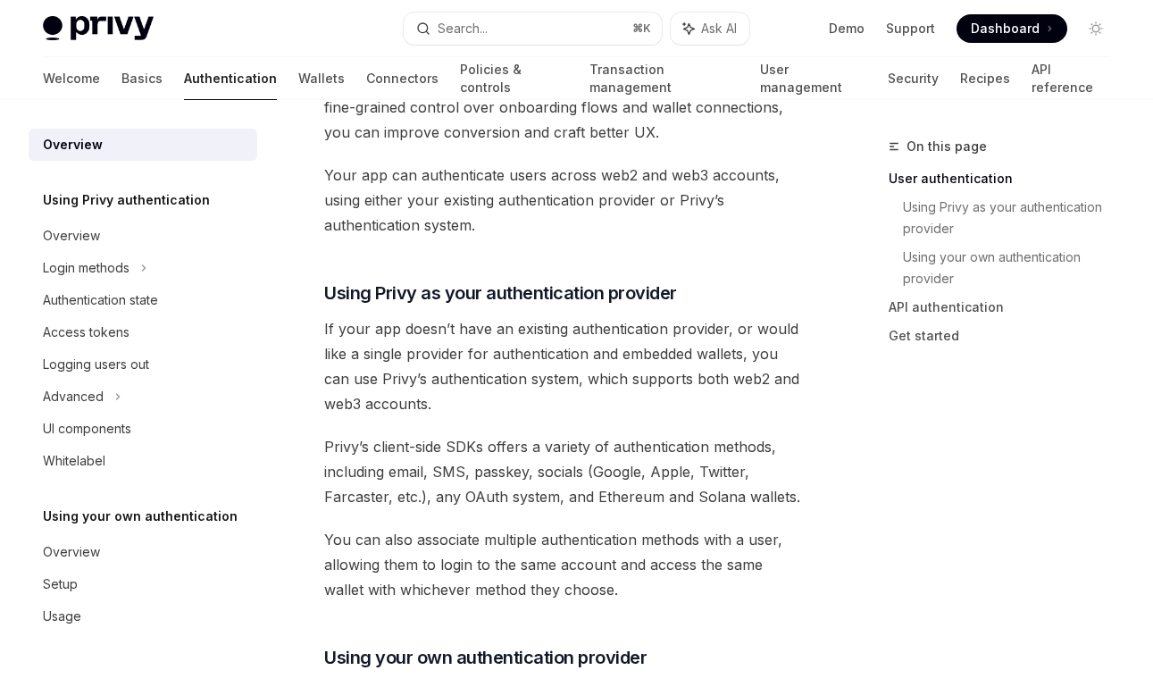
scroll to position [551, 0]
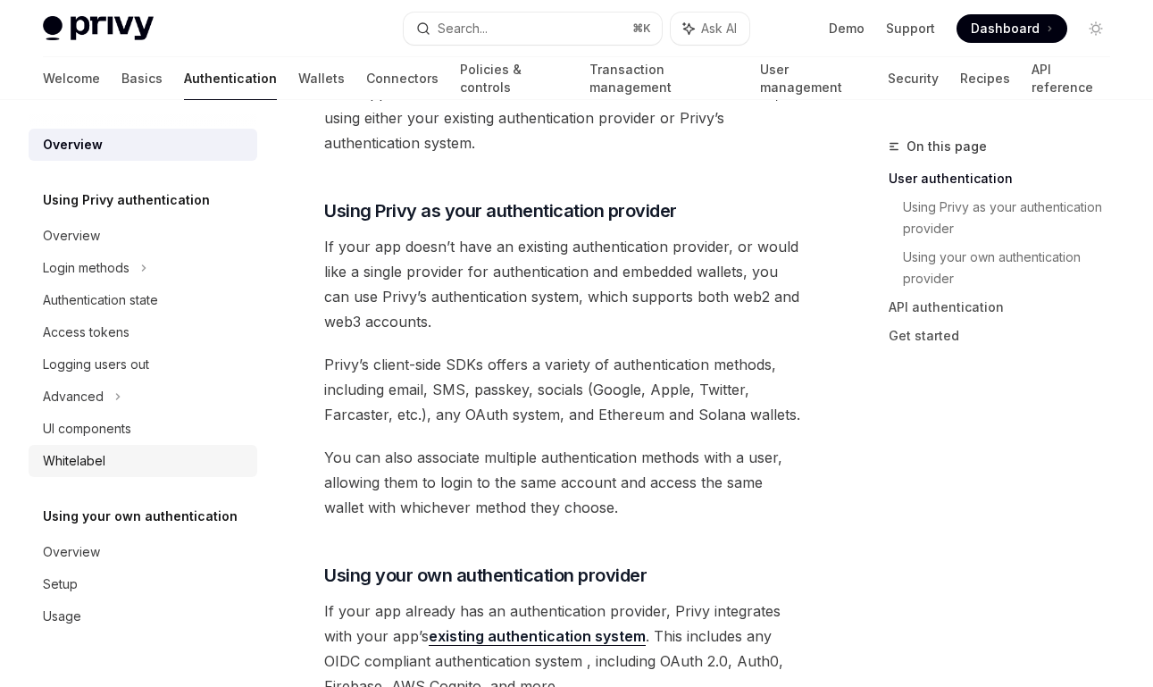
click at [82, 467] on div "Whitelabel" at bounding box center [74, 460] width 63 height 21
type textarea "*"
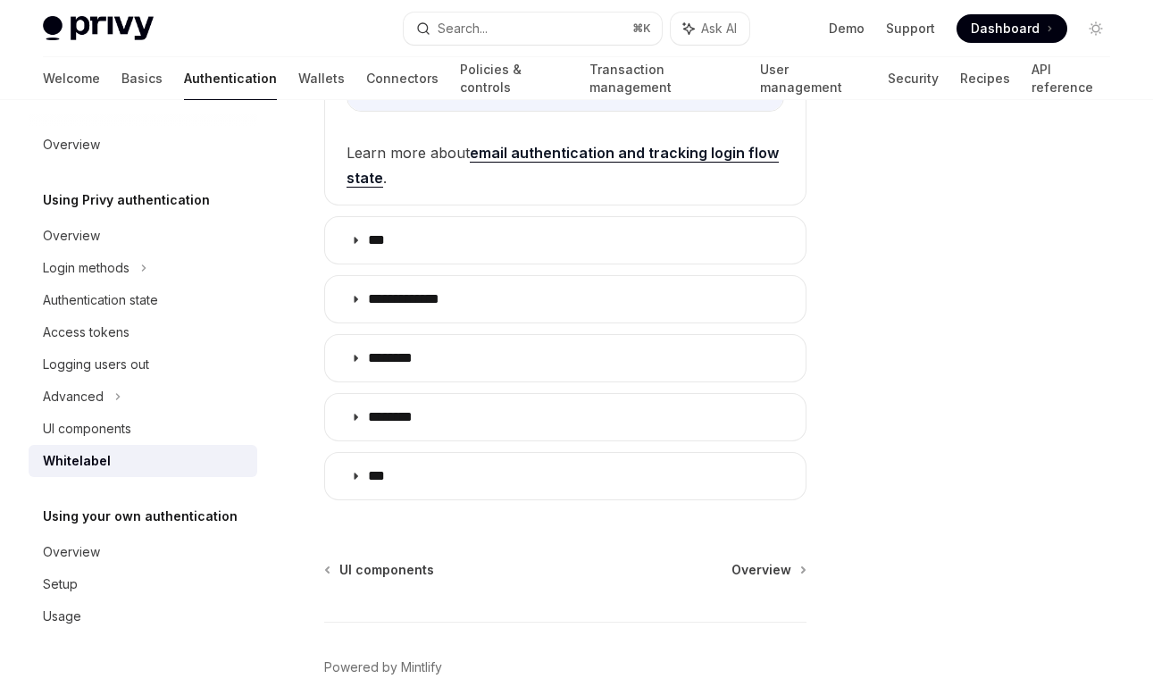
scroll to position [807, 0]
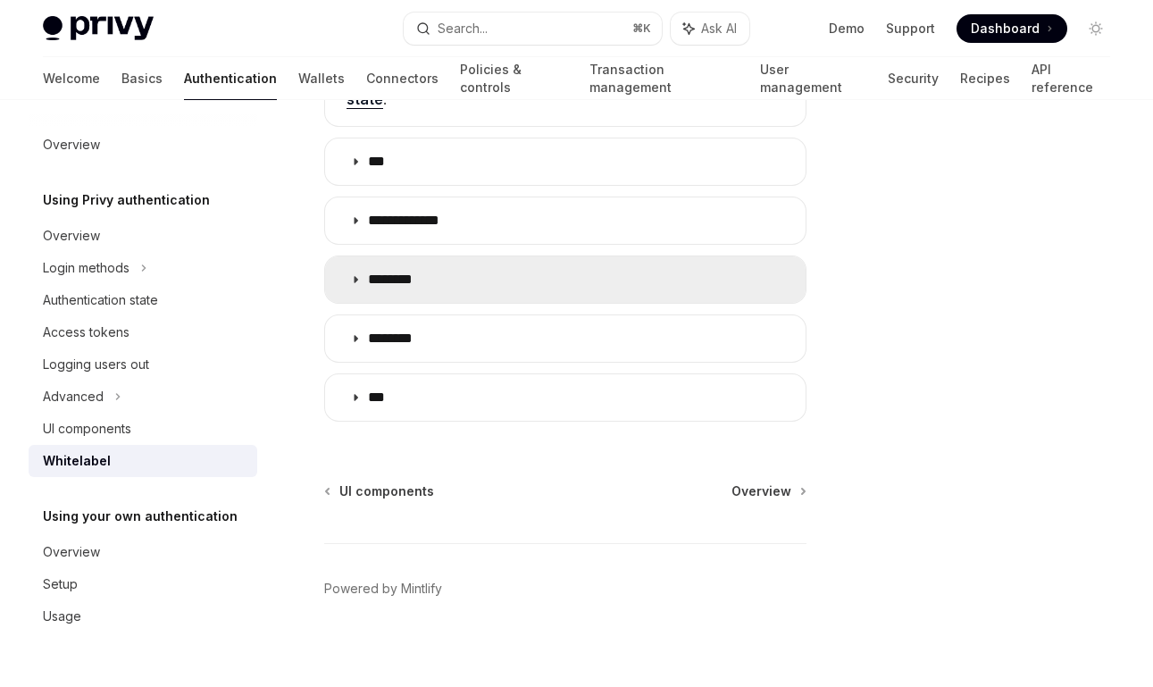
click at [405, 258] on summary "********" at bounding box center [565, 279] width 480 height 46
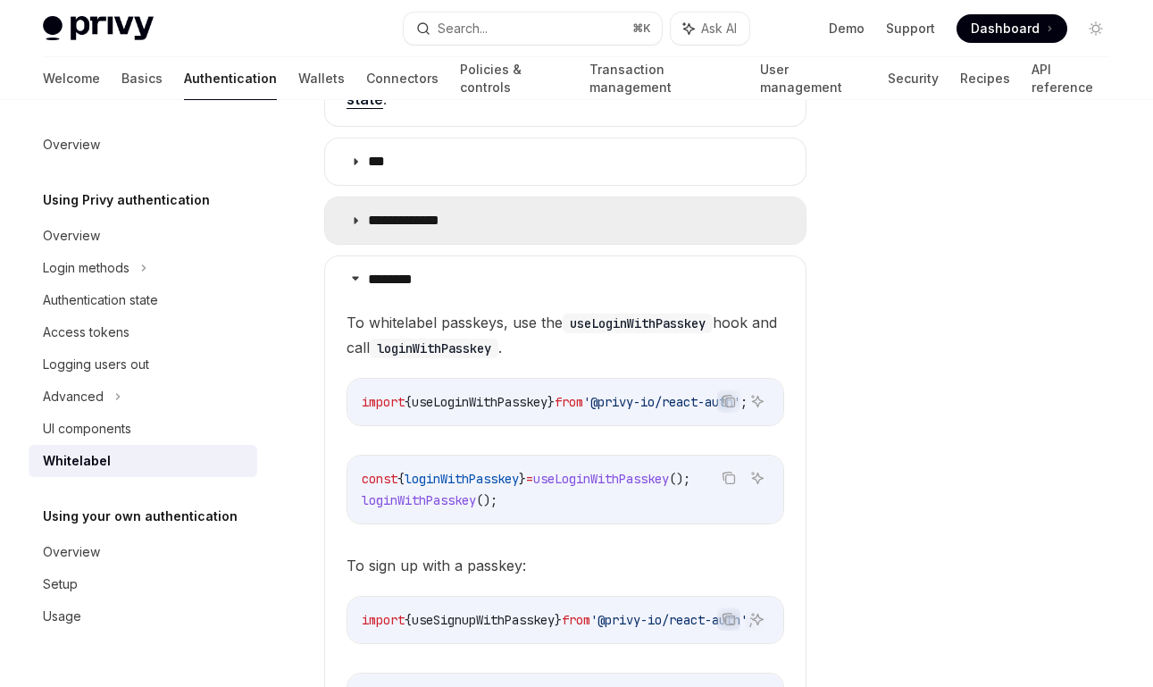
click at [406, 220] on summary "**********" at bounding box center [565, 220] width 480 height 46
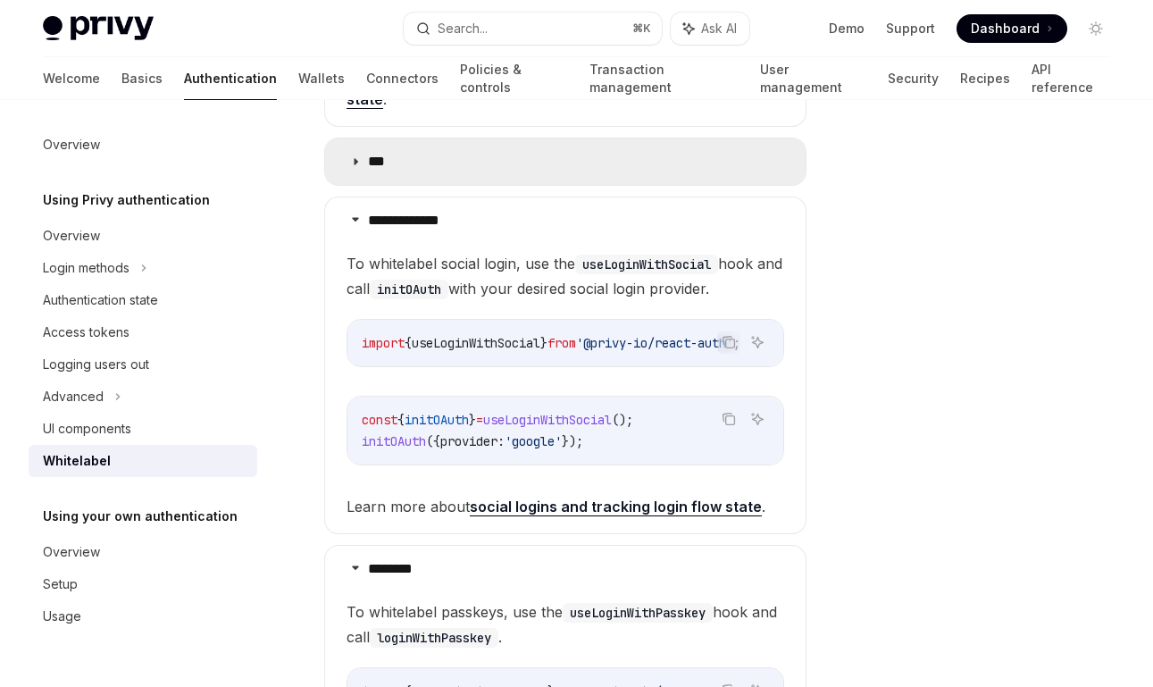
click at [404, 165] on summary "***" at bounding box center [565, 161] width 480 height 46
